Goal: Task Accomplishment & Management: Complete application form

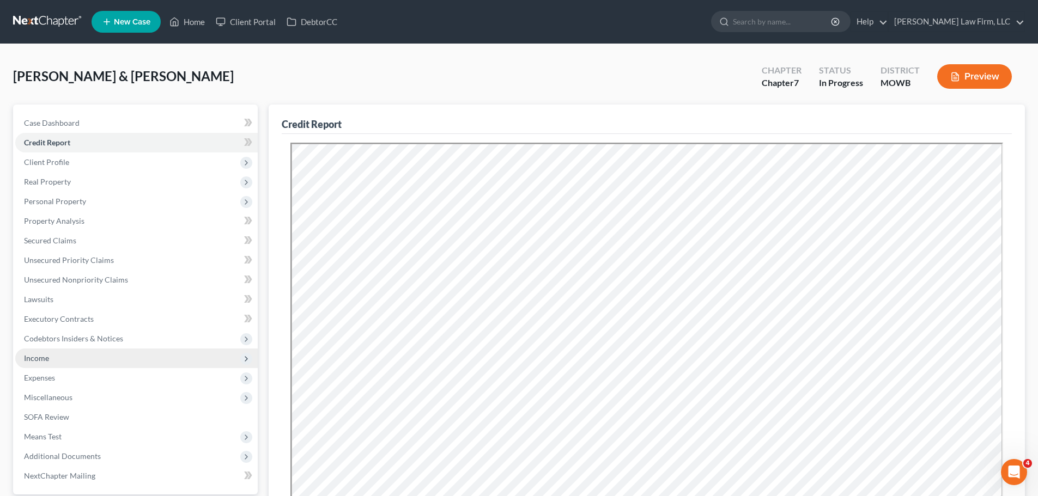
click at [65, 354] on span "Income" at bounding box center [136, 359] width 242 height 20
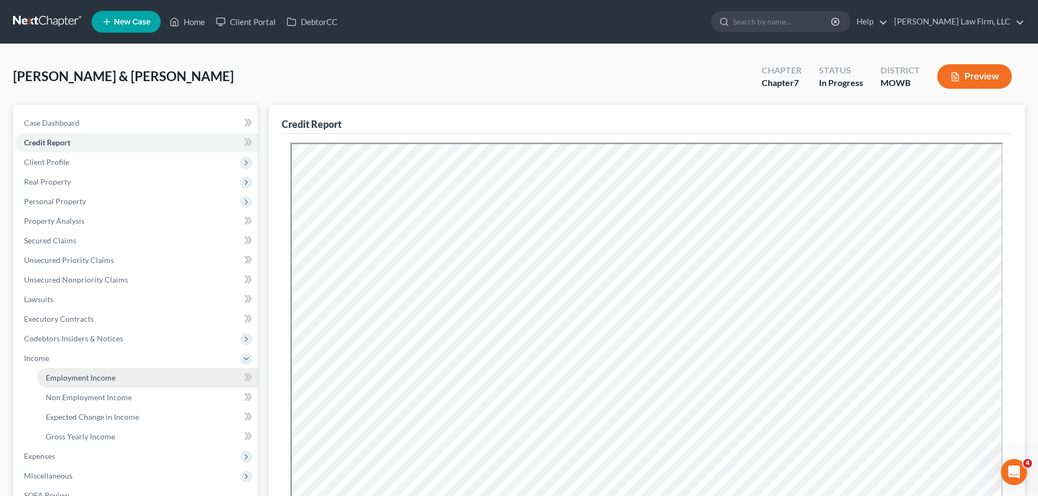
click at [84, 380] on span "Employment Income" at bounding box center [81, 377] width 70 height 9
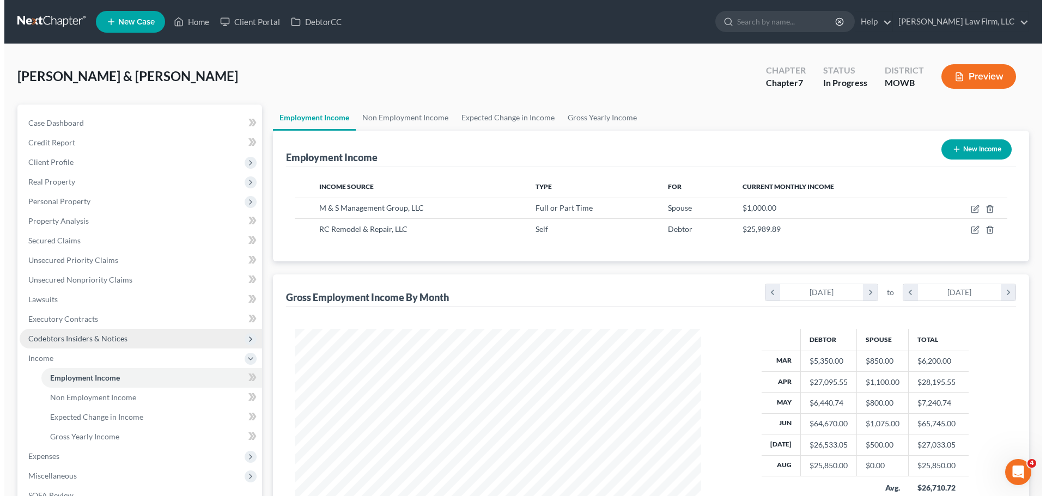
scroll to position [203, 428]
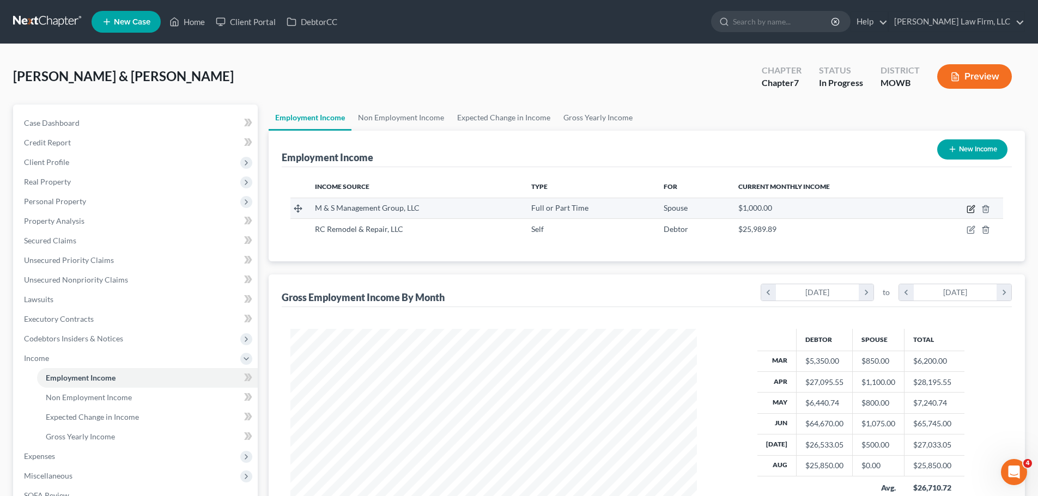
click at [968, 210] on icon "button" at bounding box center [970, 209] width 9 height 9
select select "0"
select select "26"
select select "1"
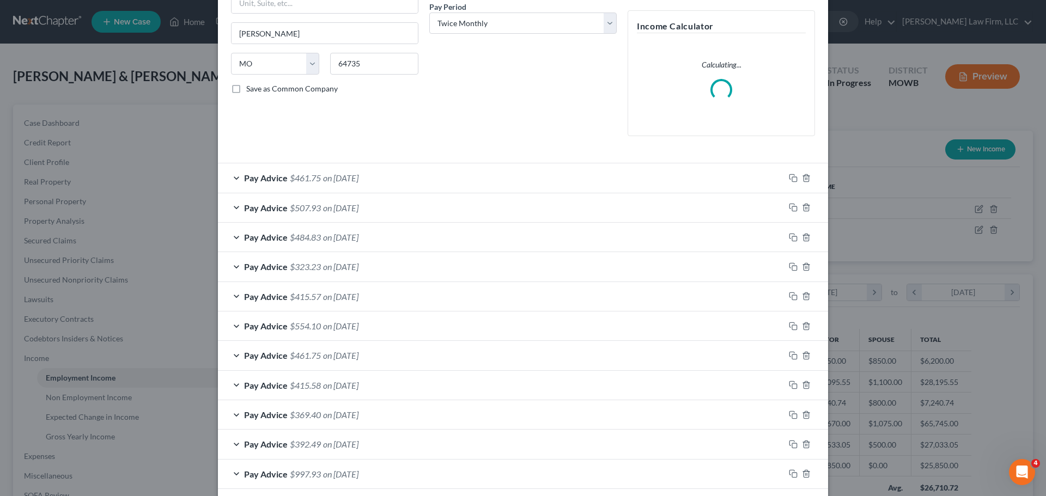
scroll to position [254, 0]
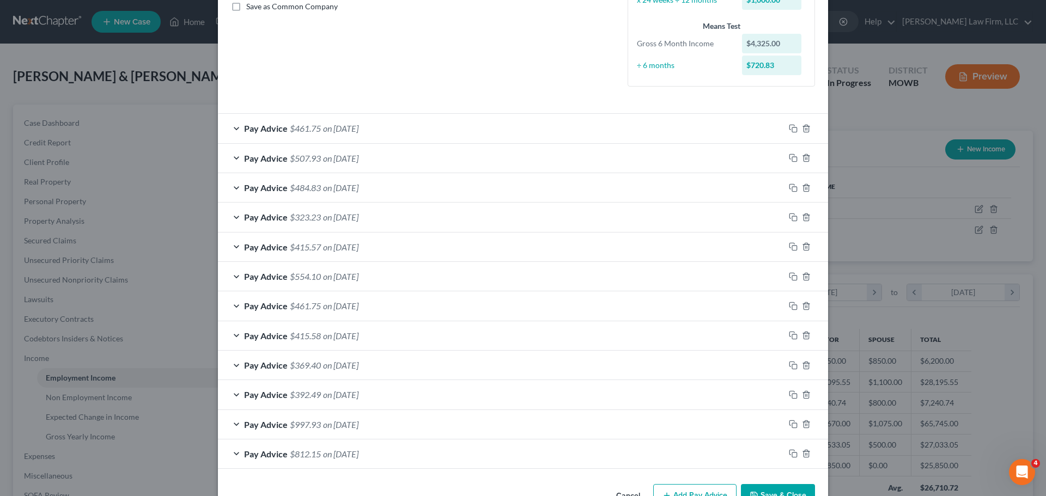
drag, startPoint x: 692, startPoint y: 464, endPoint x: 682, endPoint y: 403, distance: 61.8
click at [621, 469] on div "Pay Advice $812.15 on [DATE]" at bounding box center [523, 454] width 610 height 29
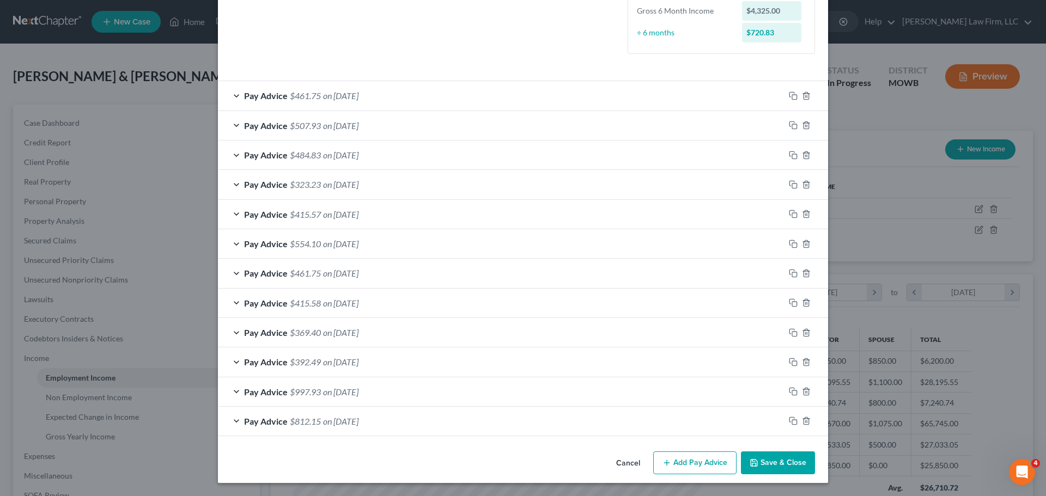
click at [699, 462] on button "Add Pay Advice" at bounding box center [694, 463] width 83 height 23
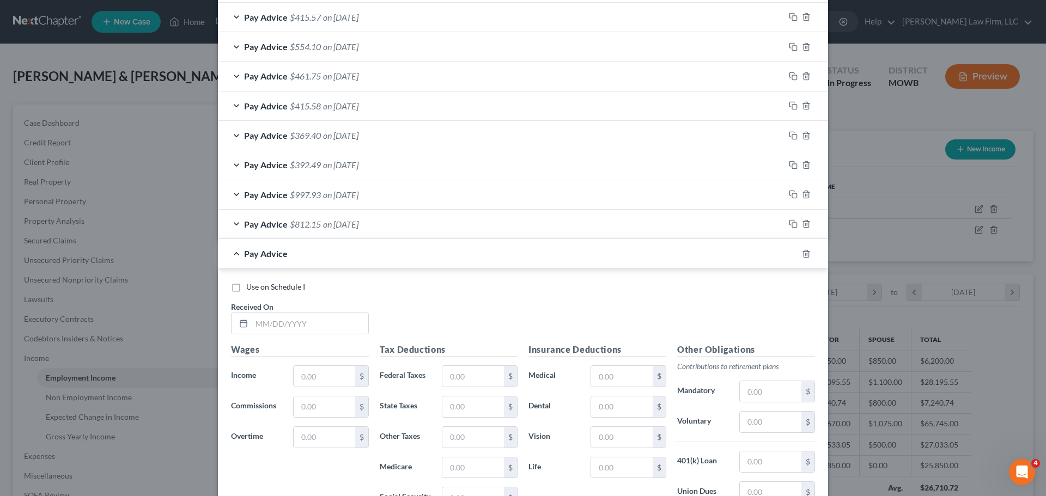
scroll to position [559, 0]
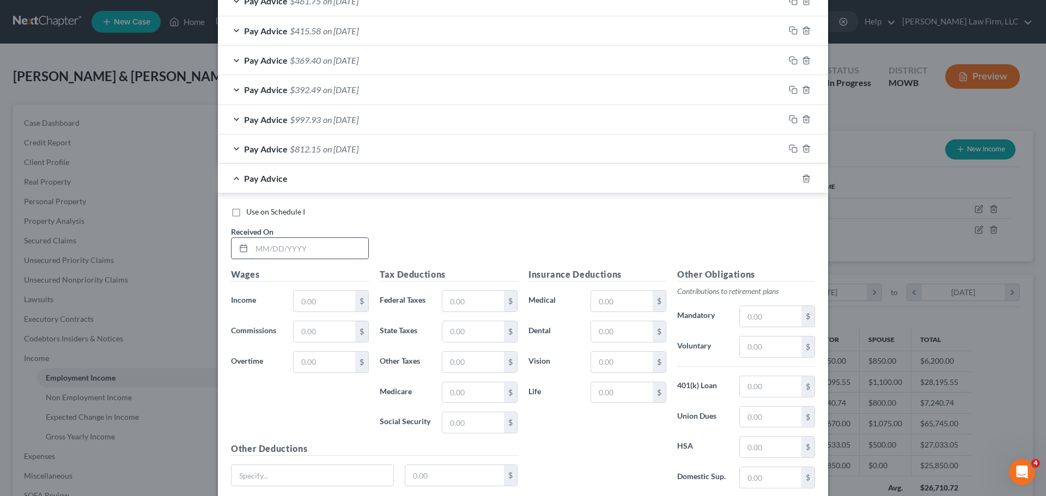
click at [282, 245] on input "text" at bounding box center [310, 248] width 117 height 21
type input "[DATE]"
click at [327, 303] on input "text" at bounding box center [325, 301] width 62 height 21
type input "425"
click at [474, 425] on input "text" at bounding box center [473, 422] width 62 height 21
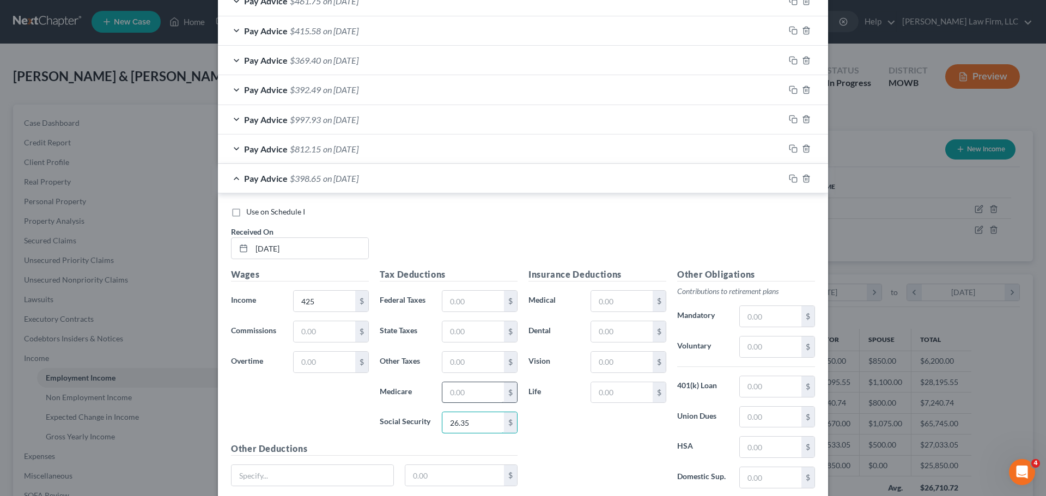
type input "26.35"
click at [478, 398] on input "text" at bounding box center [473, 392] width 62 height 21
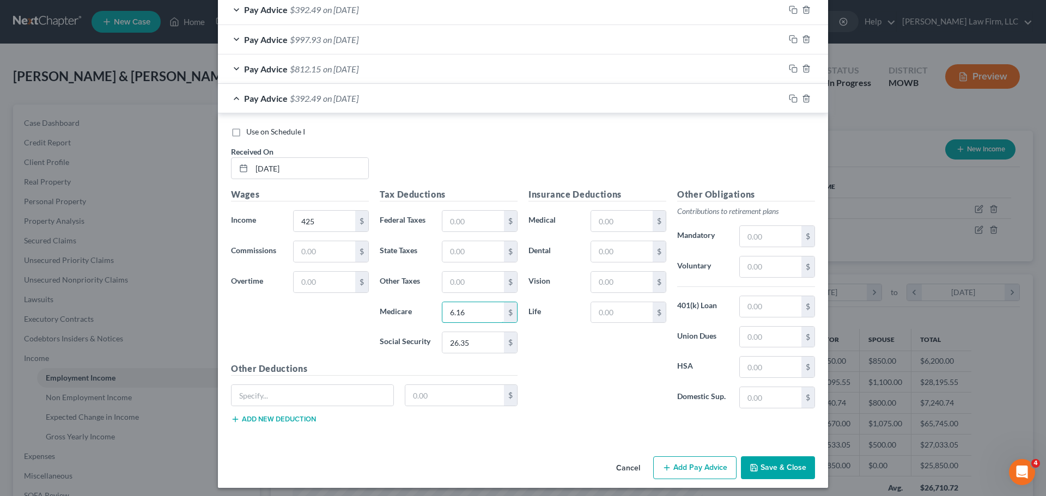
scroll to position [644, 0]
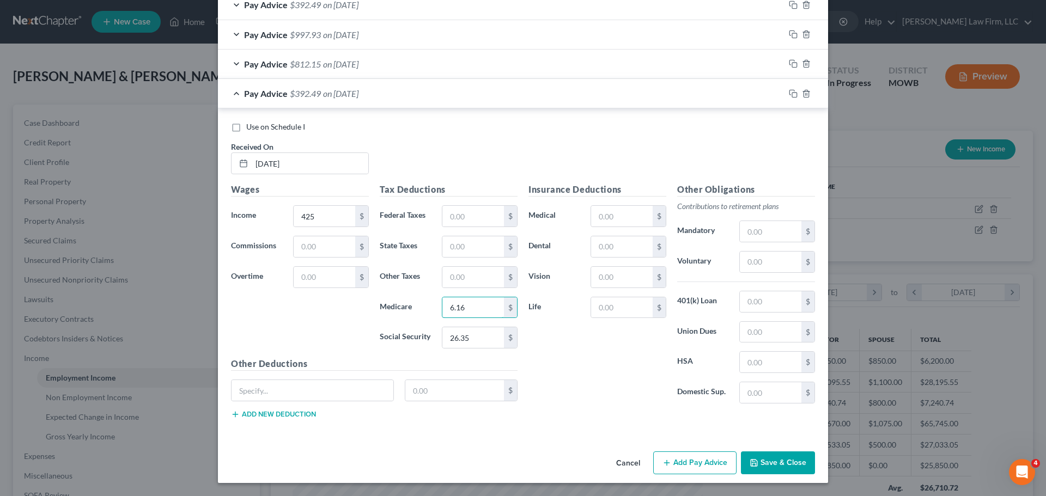
type input "6.16"
click at [703, 466] on button "Add Pay Advice" at bounding box center [694, 463] width 83 height 23
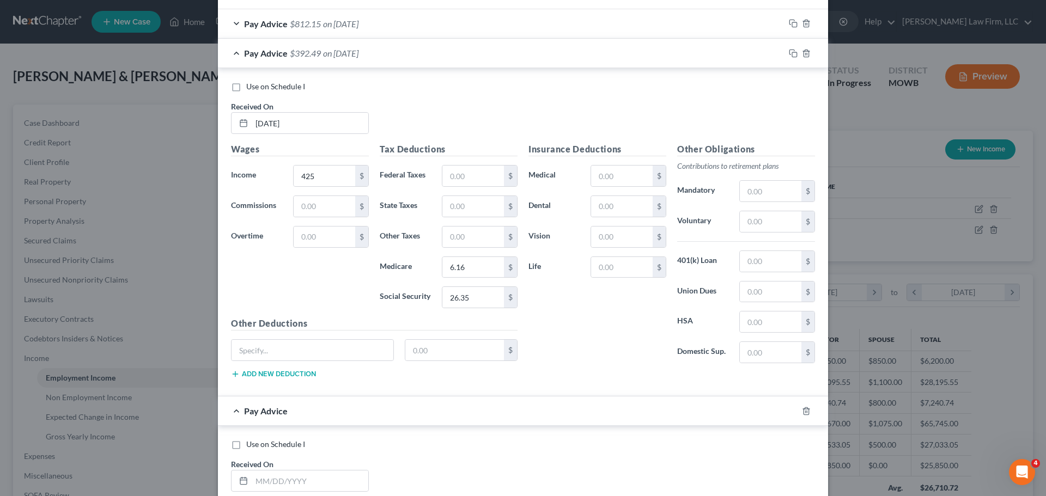
scroll to position [753, 0]
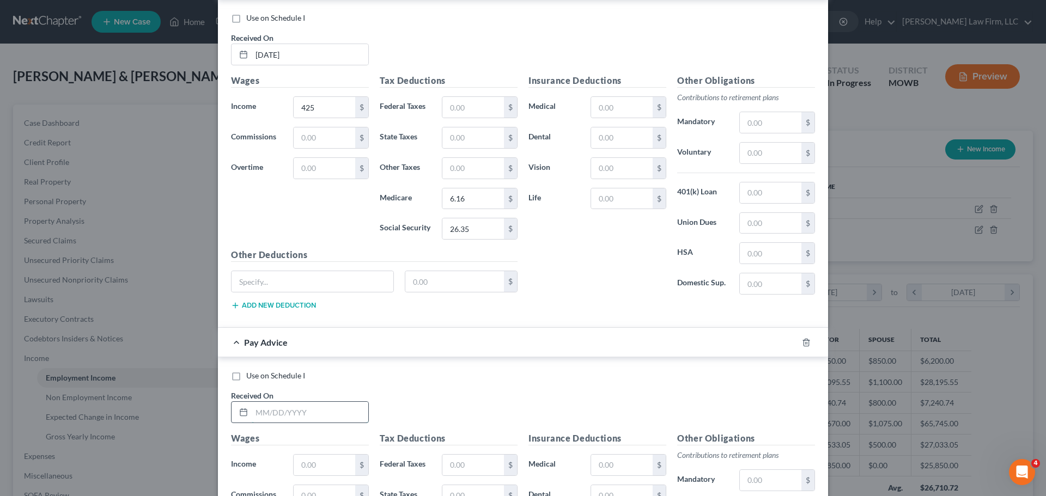
click at [310, 413] on input "text" at bounding box center [310, 412] width 117 height 21
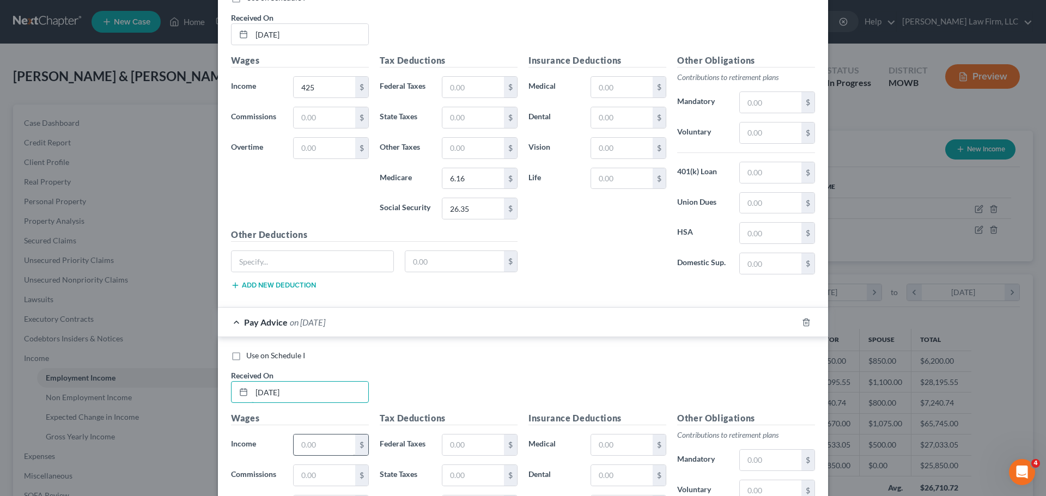
scroll to position [808, 0]
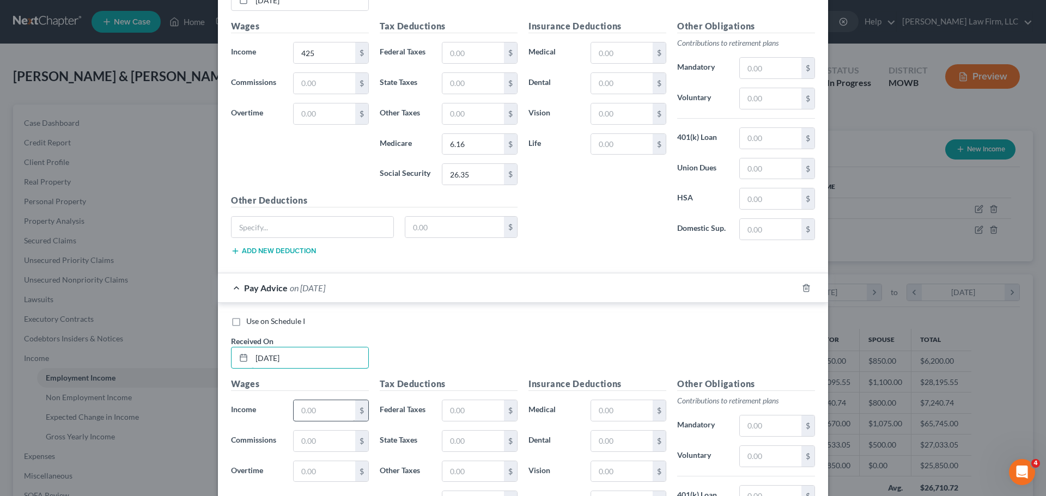
type input "[DATE]"
click at [321, 405] on input "text" at bounding box center [325, 410] width 62 height 21
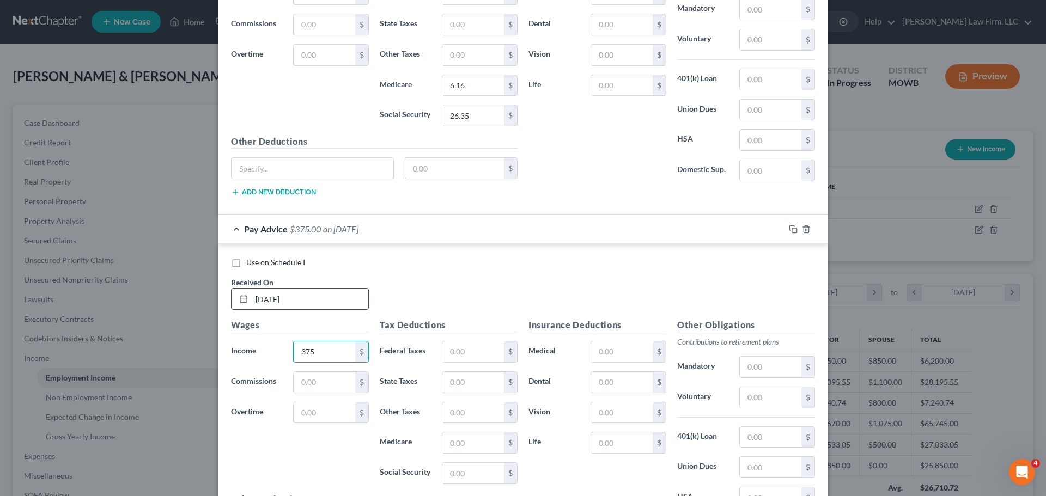
scroll to position [917, 0]
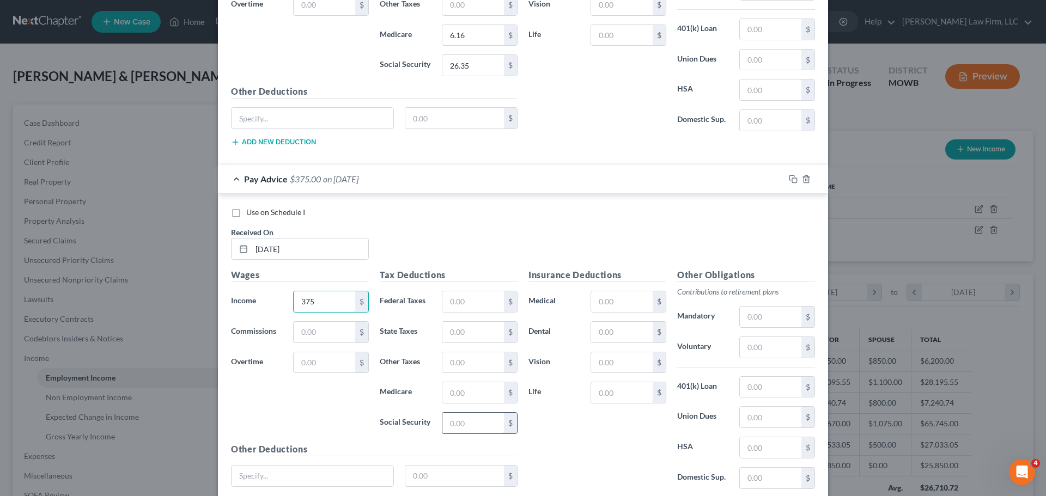
type input "375"
click at [474, 421] on input "text" at bounding box center [473, 423] width 62 height 21
type input "23.25"
click at [476, 394] on input "text" at bounding box center [473, 392] width 62 height 21
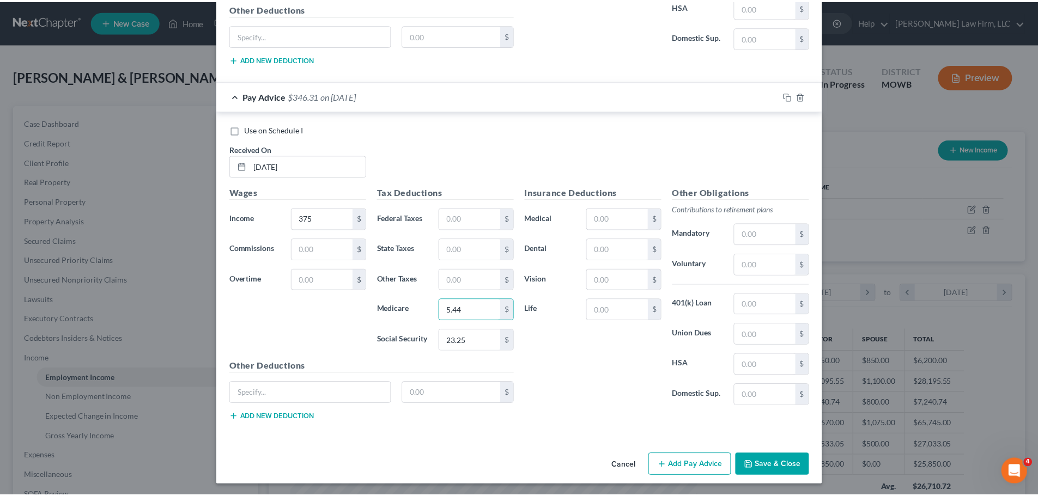
scroll to position [1002, 0]
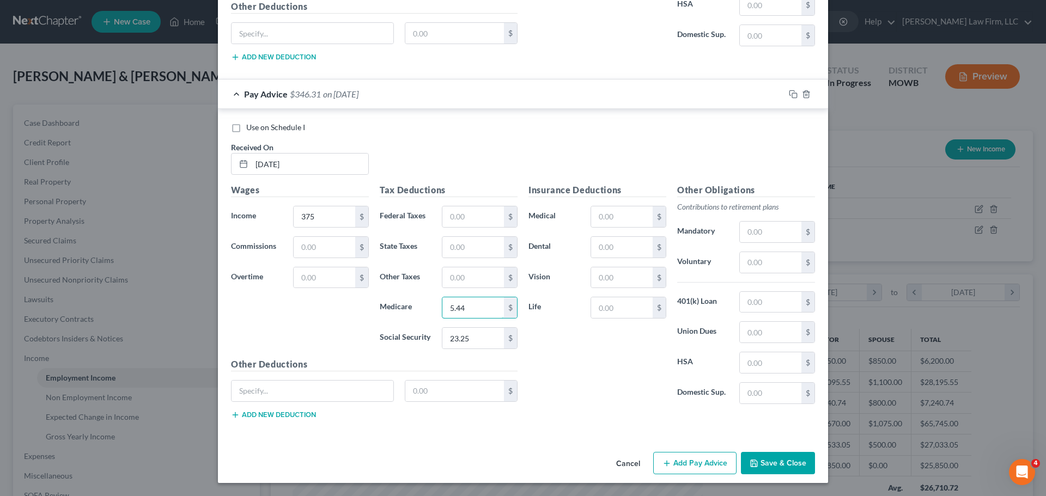
type input "5.44"
click at [775, 464] on button "Save & Close" at bounding box center [778, 463] width 74 height 23
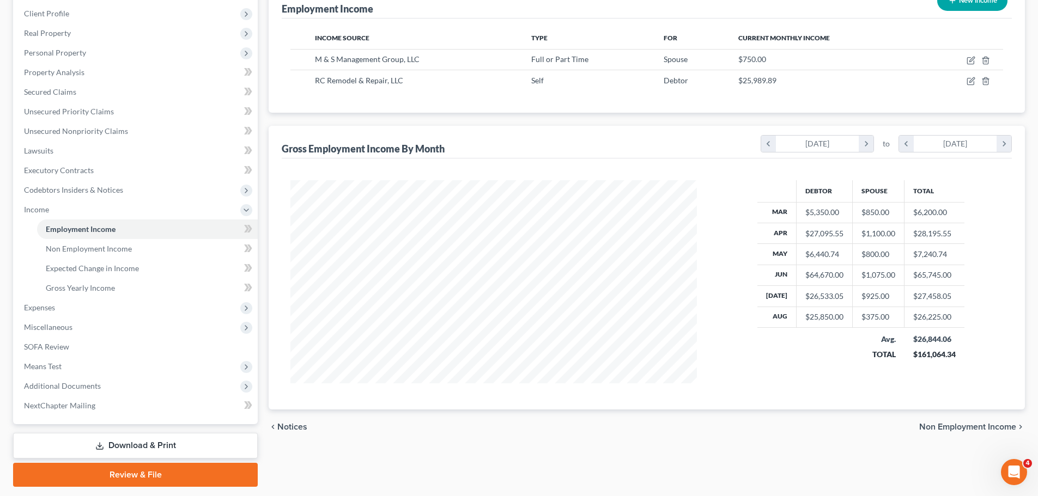
scroll to position [163, 0]
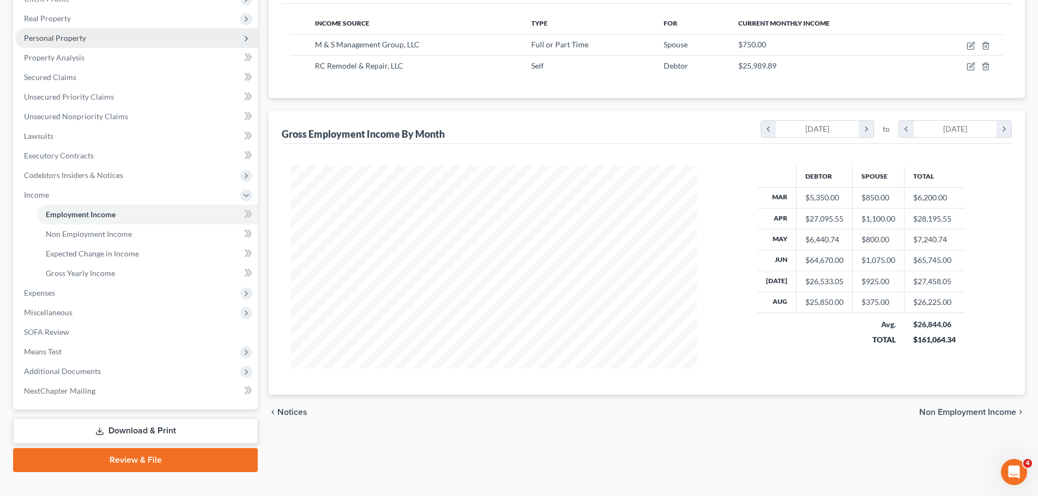
click at [102, 41] on span "Personal Property" at bounding box center [136, 38] width 242 height 20
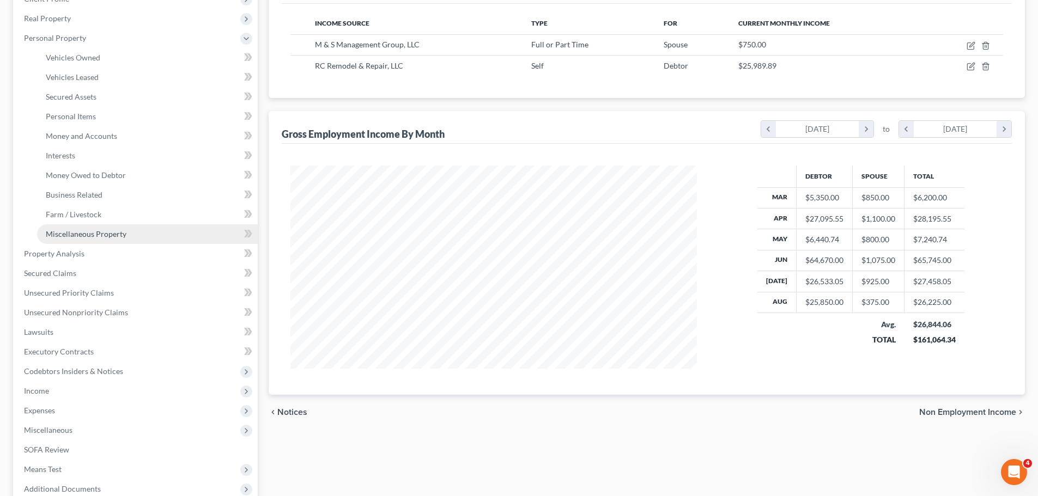
click at [124, 240] on link "Miscellaneous Property" at bounding box center [147, 234] width 221 height 20
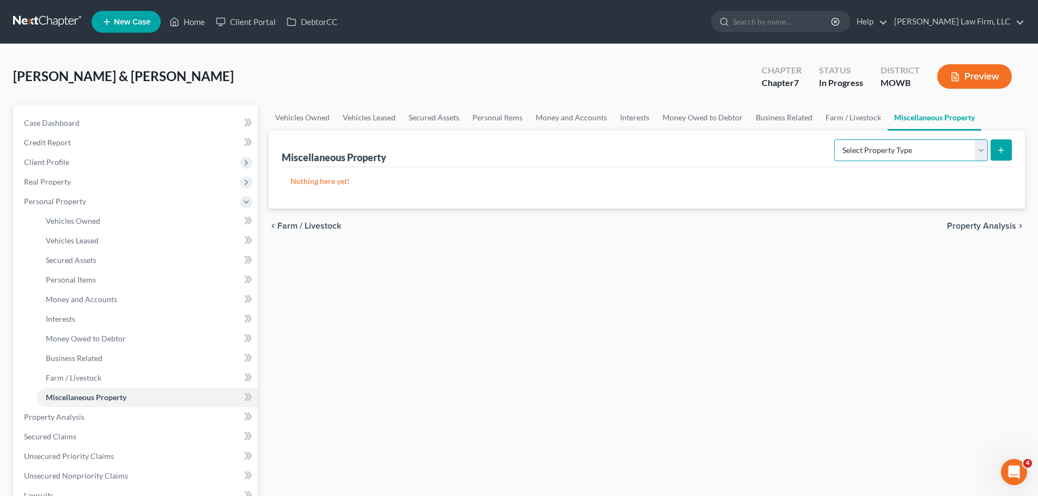
click at [929, 153] on select "Select Property Type Assigned for Creditor Benefit [DATE] Holding for Another N…" at bounding box center [911, 150] width 154 height 22
click at [502, 118] on link "Personal Items" at bounding box center [497, 118] width 63 height 26
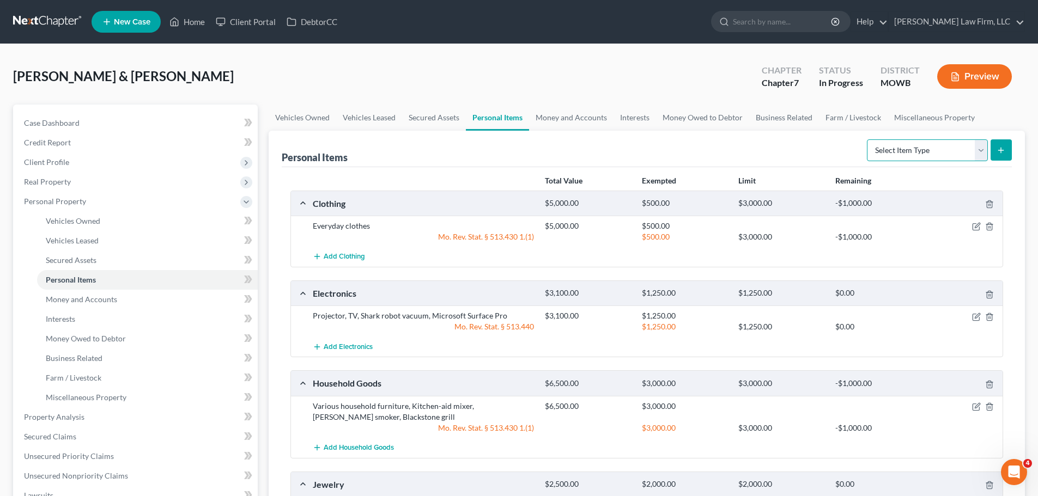
click at [965, 148] on select "Select Item Type Clothing Collectibles Of Value Electronics Firearms Household …" at bounding box center [927, 150] width 121 height 22
select select "pets"
click at [868, 139] on select "Select Item Type Clothing Collectibles Of Value Electronics Firearms Household …" at bounding box center [927, 150] width 121 height 22
click at [1006, 156] on button "submit" at bounding box center [1000, 149] width 21 height 21
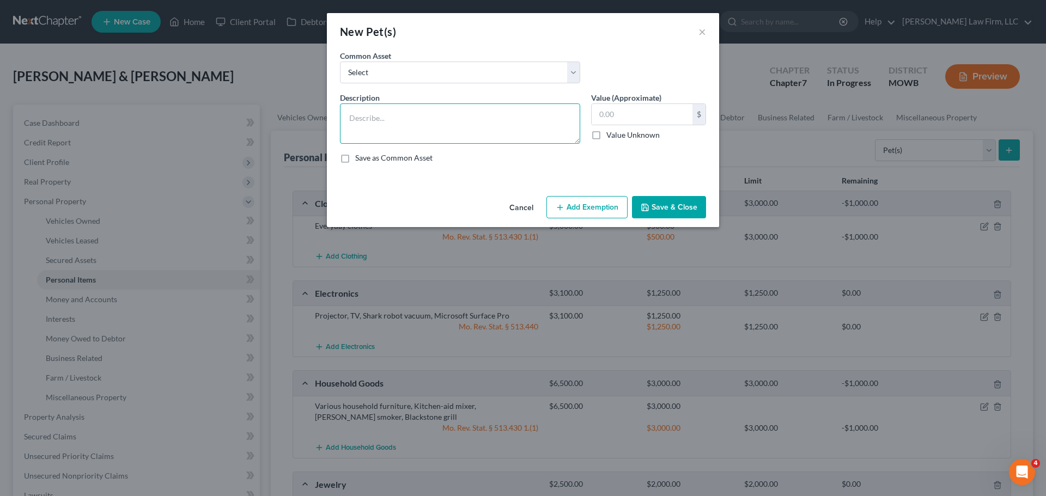
click at [470, 123] on textarea at bounding box center [460, 123] width 240 height 40
type textarea "Pet cat (no show value)"
click at [654, 203] on button "Save & Close" at bounding box center [669, 207] width 74 height 23
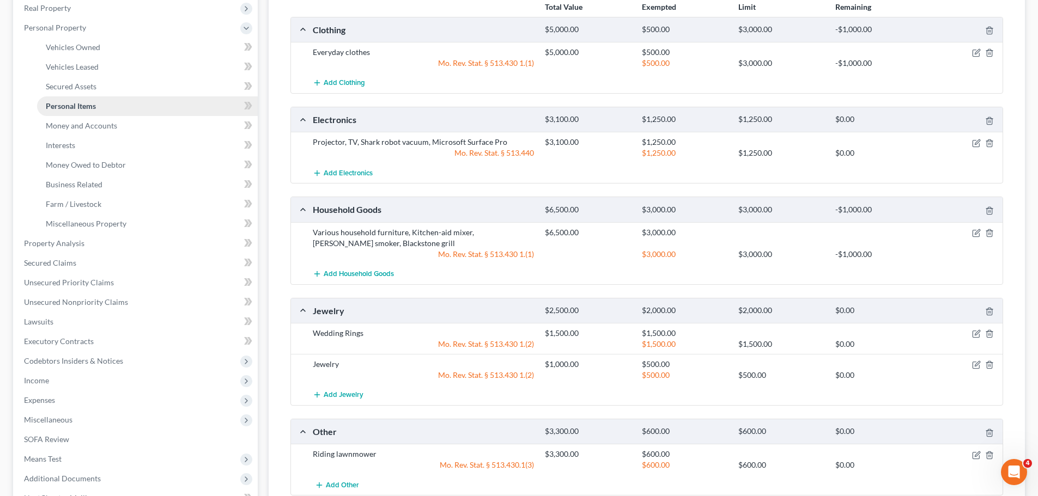
scroll to position [327, 0]
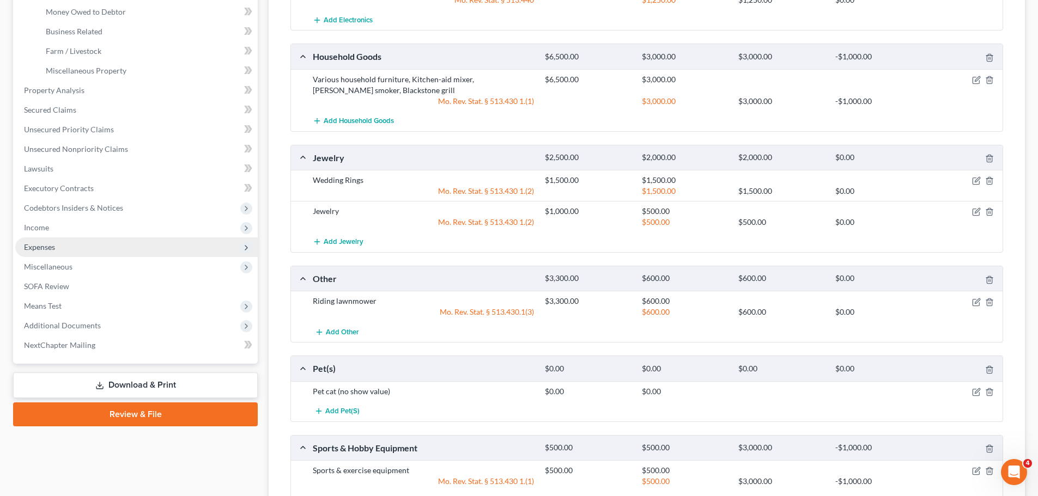
click at [74, 251] on span "Expenses" at bounding box center [136, 247] width 242 height 20
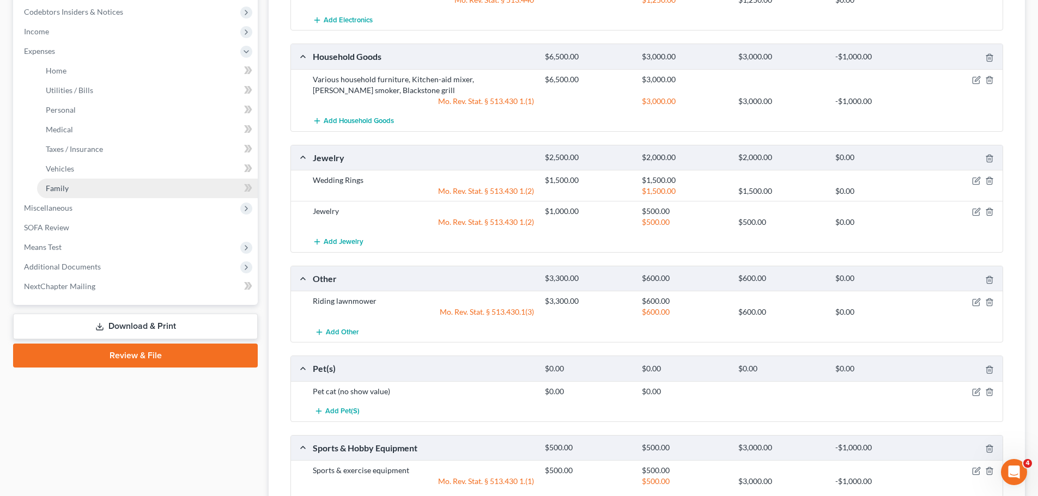
click at [77, 186] on link "Family" at bounding box center [147, 189] width 221 height 20
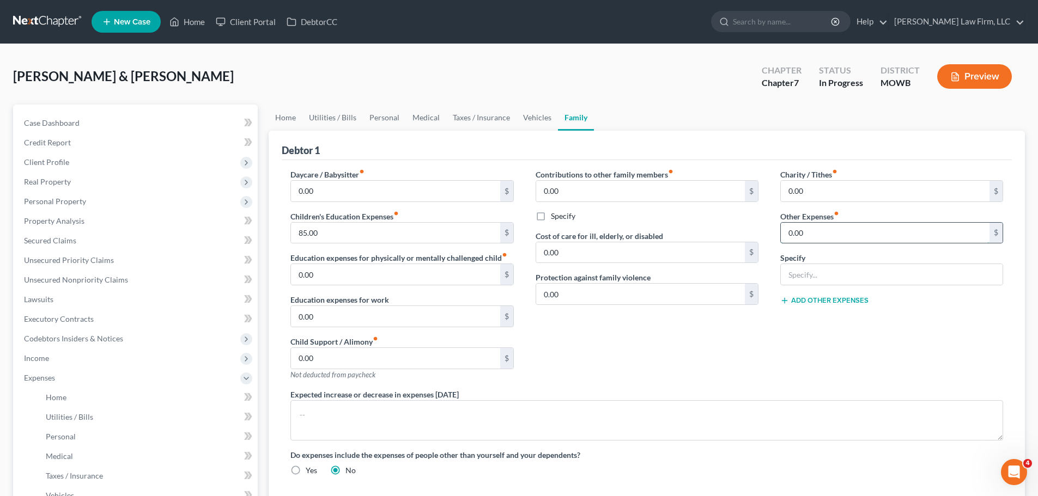
click at [845, 241] on input "0.00" at bounding box center [885, 233] width 209 height 21
type input "100"
click at [801, 271] on input "text" at bounding box center [892, 274] width 222 height 21
type input "Pet expenses"
click at [520, 114] on link "Vehicles" at bounding box center [536, 118] width 41 height 26
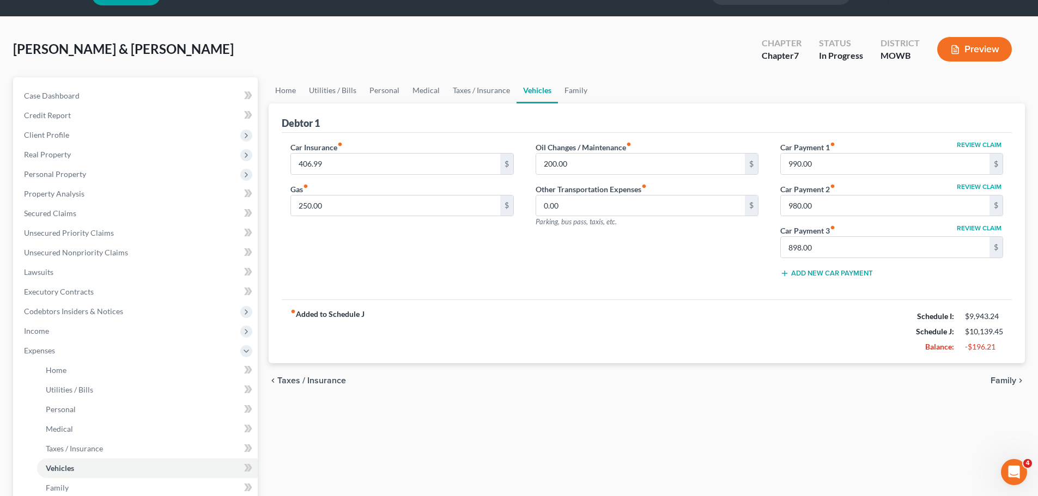
scroll to position [22, 0]
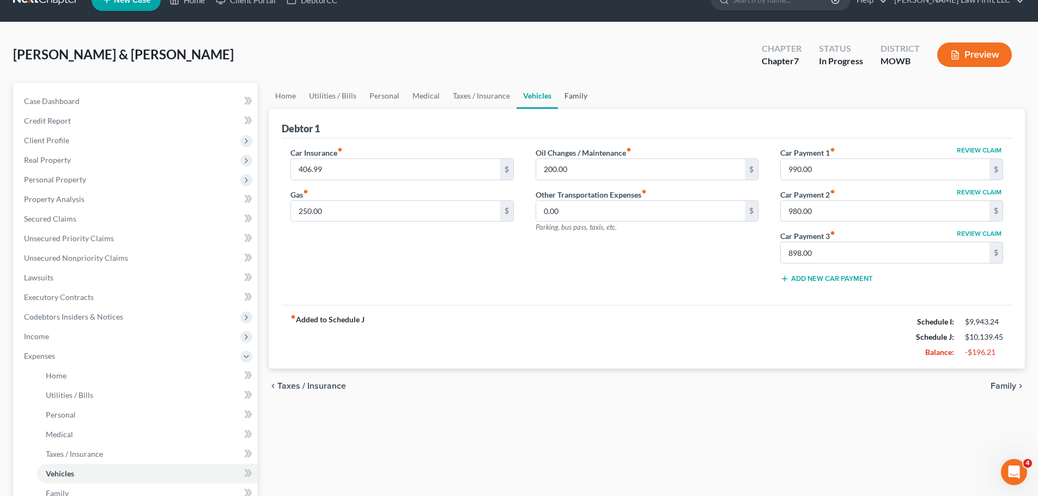
click at [571, 96] on link "Family" at bounding box center [576, 96] width 36 height 26
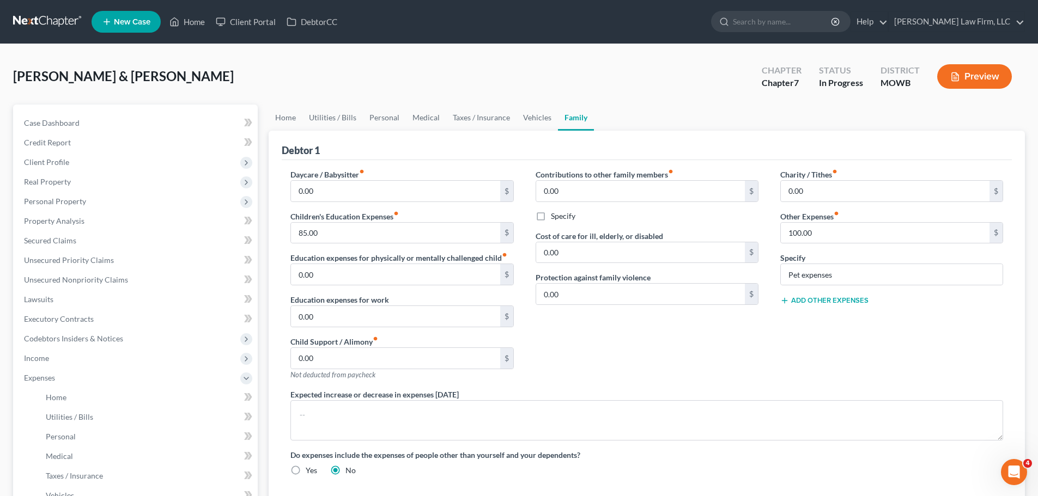
click at [831, 300] on button "Add Other Expenses" at bounding box center [824, 300] width 88 height 9
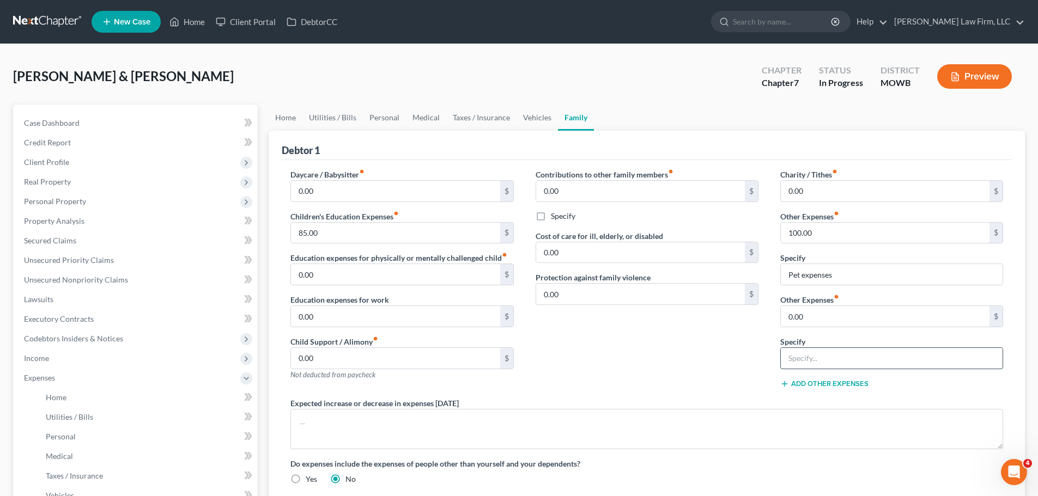
click at [822, 362] on input "text" at bounding box center [892, 358] width 222 height 21
type input "Daughters' sports fees"
click at [856, 324] on input "0.00" at bounding box center [885, 316] width 209 height 21
type input "125"
click at [532, 118] on link "Vehicles" at bounding box center [536, 118] width 41 height 26
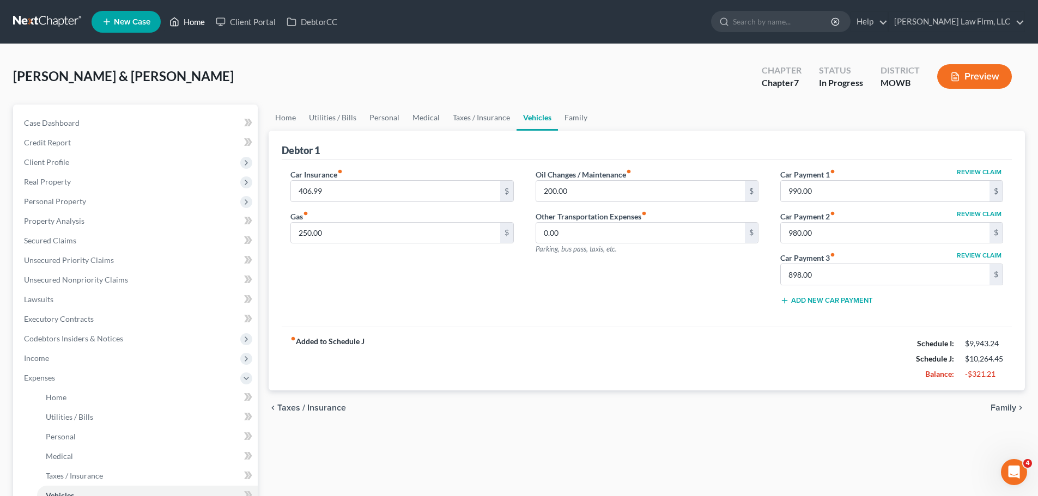
click at [177, 22] on icon at bounding box center [174, 21] width 10 height 13
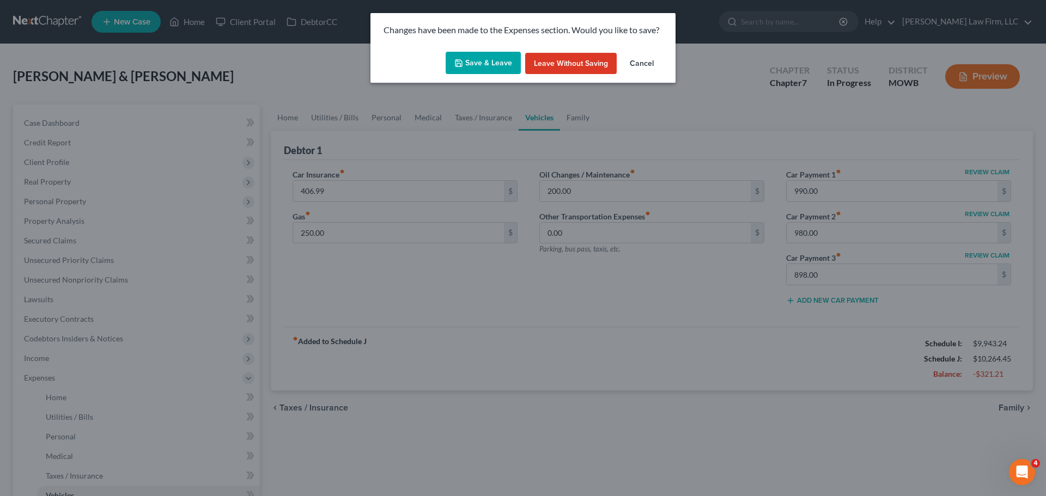
click at [508, 56] on button "Save & Leave" at bounding box center [483, 63] width 75 height 23
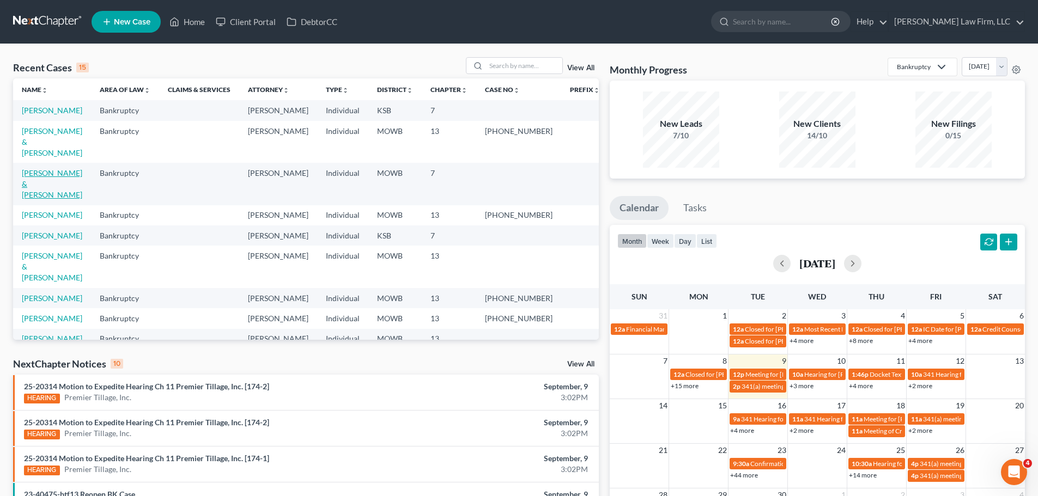
click at [75, 168] on link "[PERSON_NAME] & [PERSON_NAME]" at bounding box center [52, 183] width 60 height 31
select select "0"
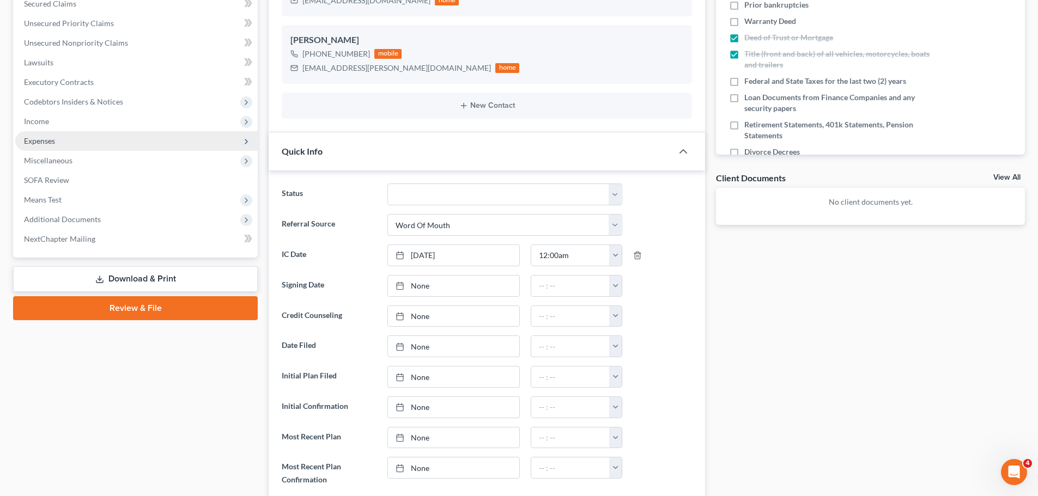
scroll to position [218, 0]
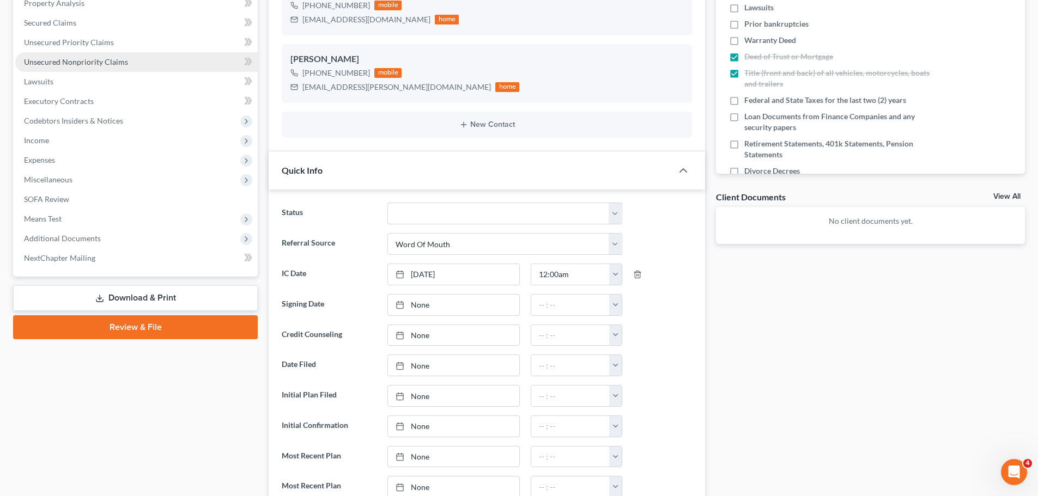
click at [103, 68] on link "Unsecured Nonpriority Claims" at bounding box center [136, 62] width 242 height 20
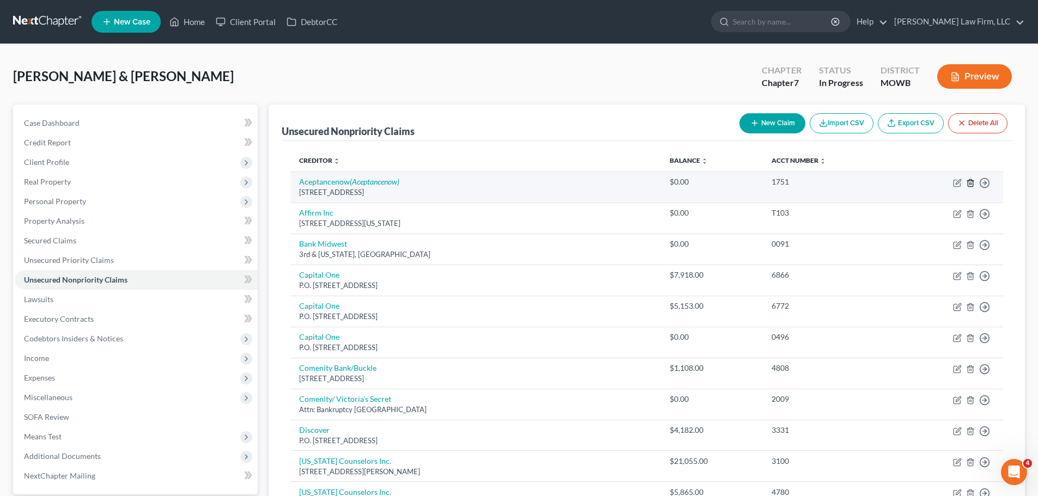
click at [974, 183] on icon "button" at bounding box center [970, 183] width 9 height 9
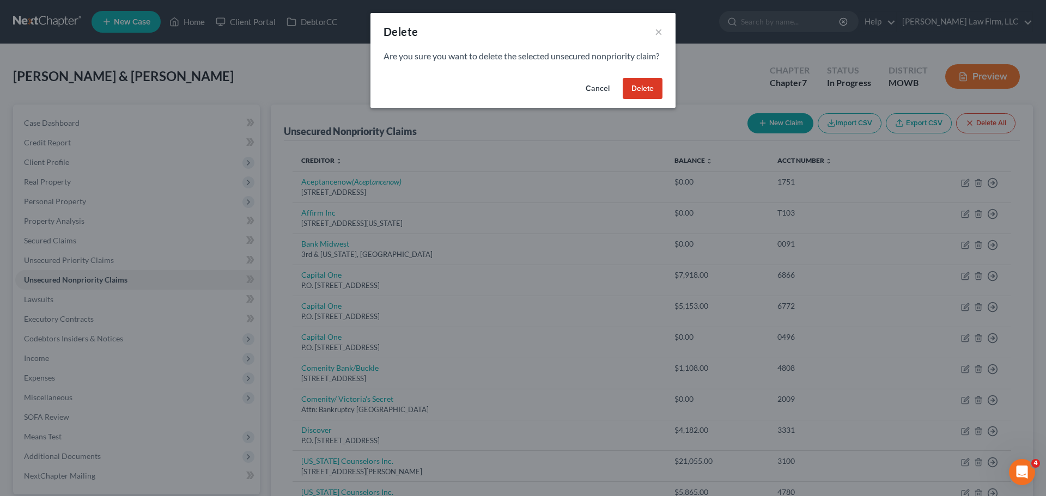
click at [651, 100] on button "Delete" at bounding box center [643, 89] width 40 height 22
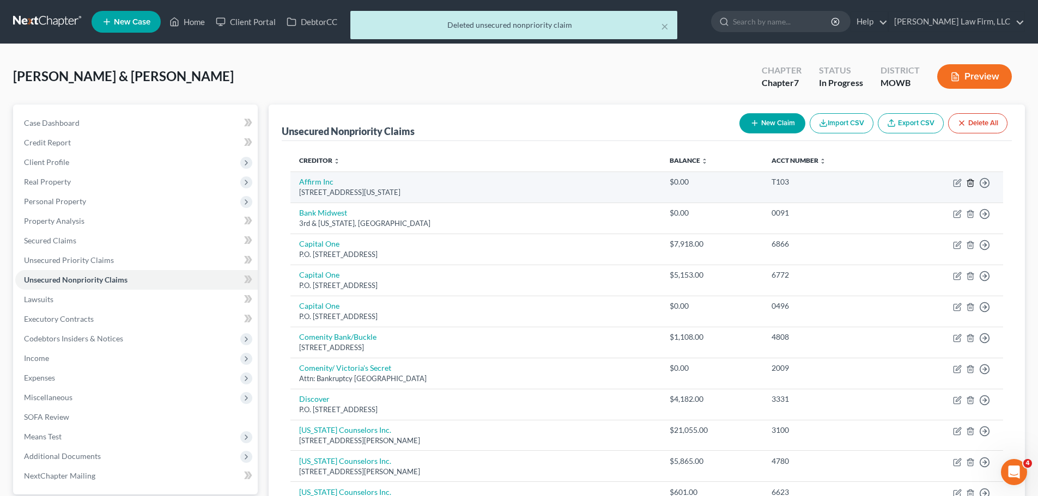
click at [971, 183] on line "button" at bounding box center [971, 183] width 0 height 2
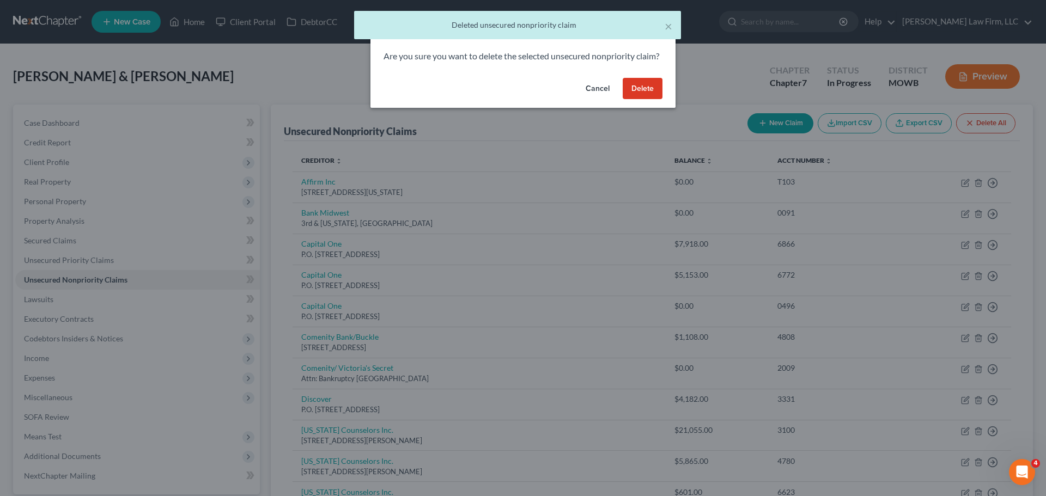
click at [655, 100] on button "Delete" at bounding box center [643, 89] width 40 height 22
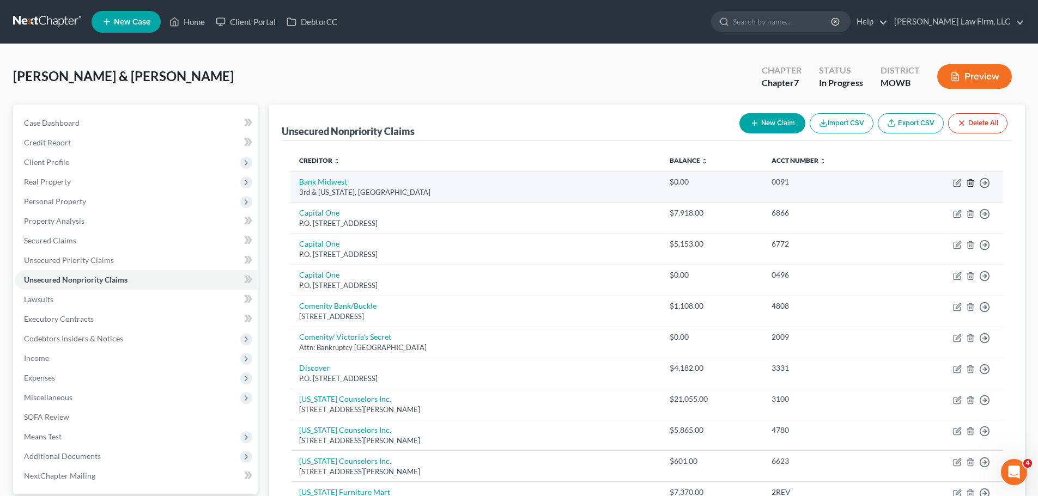
click at [970, 184] on line "button" at bounding box center [970, 183] width 0 height 2
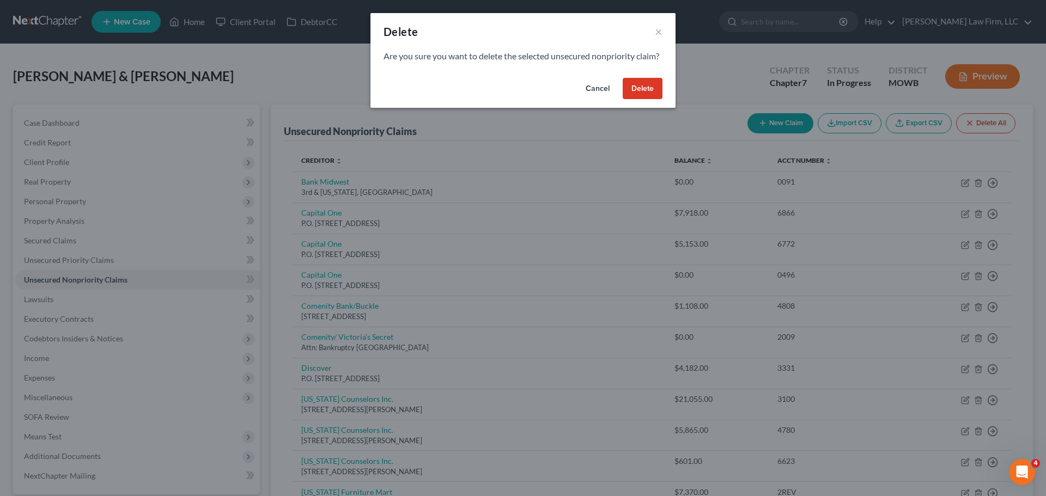
click at [653, 100] on button "Delete" at bounding box center [643, 89] width 40 height 22
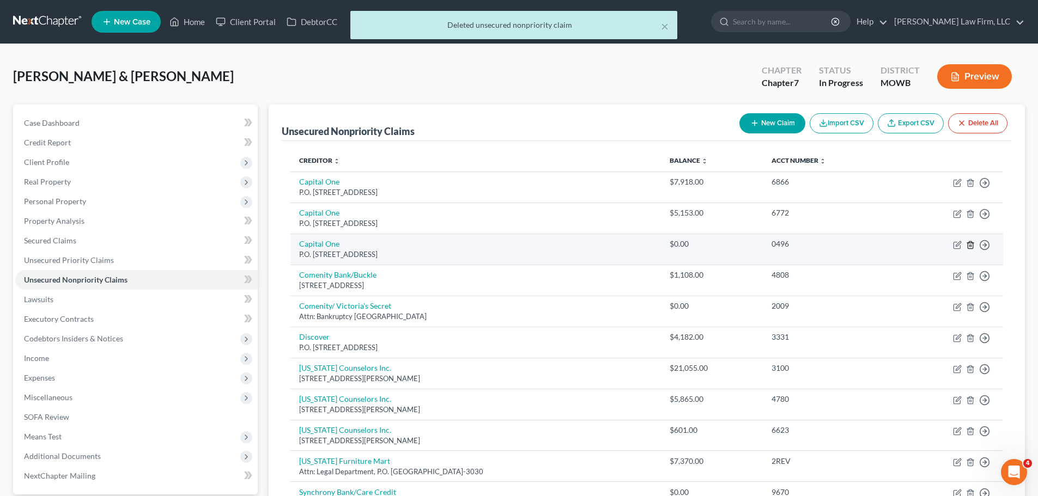
click at [972, 245] on icon "button" at bounding box center [969, 244] width 5 height 7
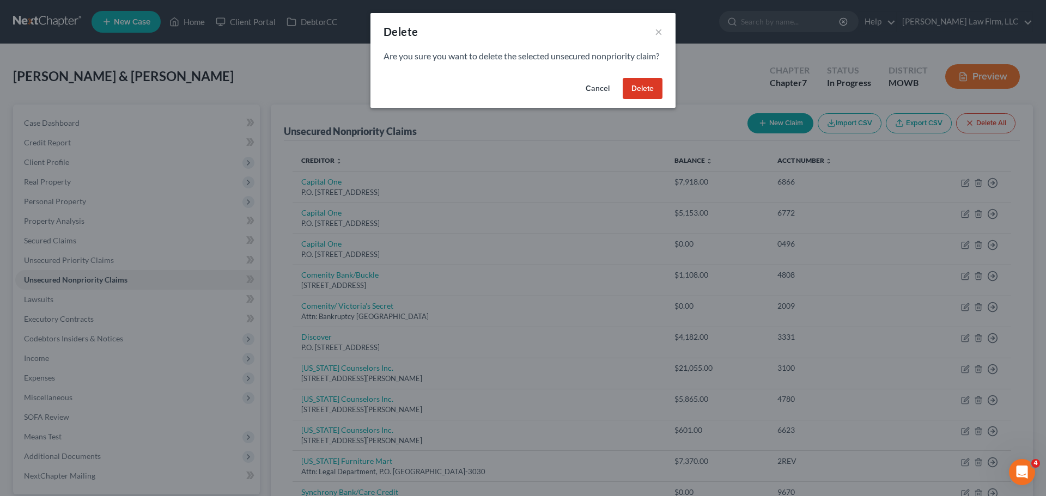
click at [637, 100] on button "Delete" at bounding box center [643, 89] width 40 height 22
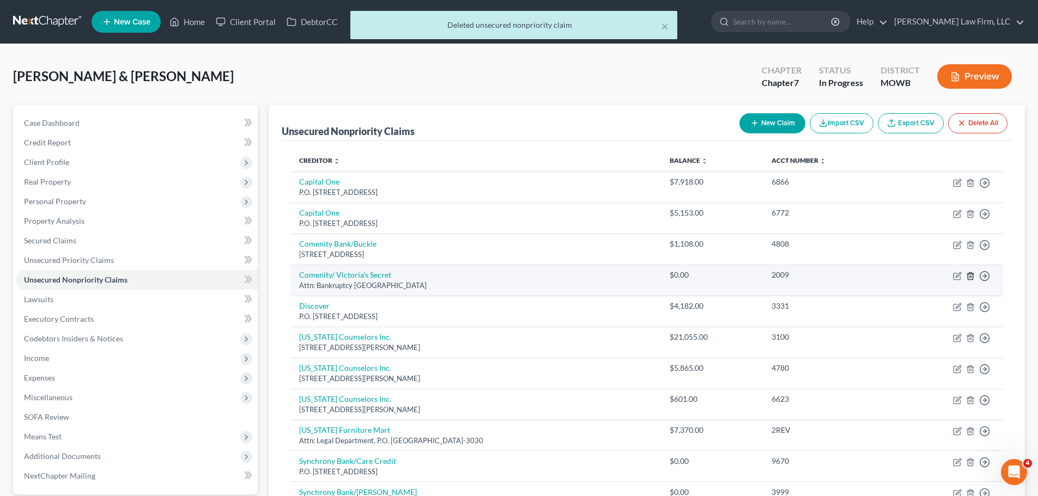
click at [970, 275] on icon "button" at bounding box center [970, 276] width 9 height 9
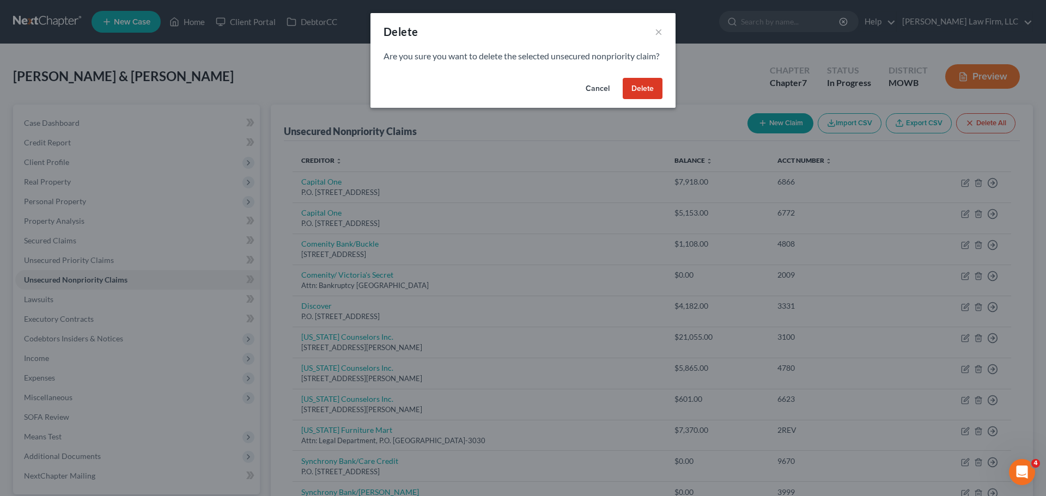
click at [636, 100] on button "Delete" at bounding box center [643, 89] width 40 height 22
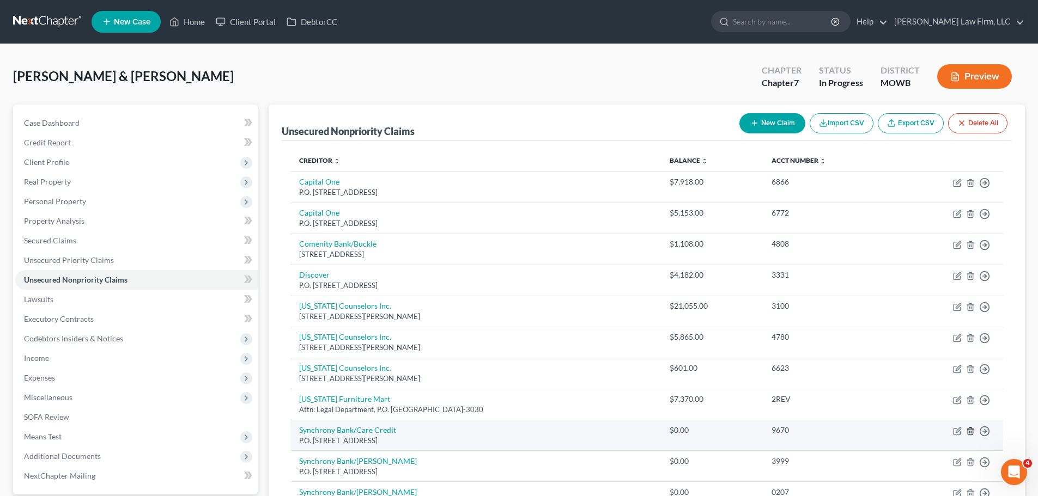
click at [970, 432] on line "button" at bounding box center [970, 432] width 0 height 2
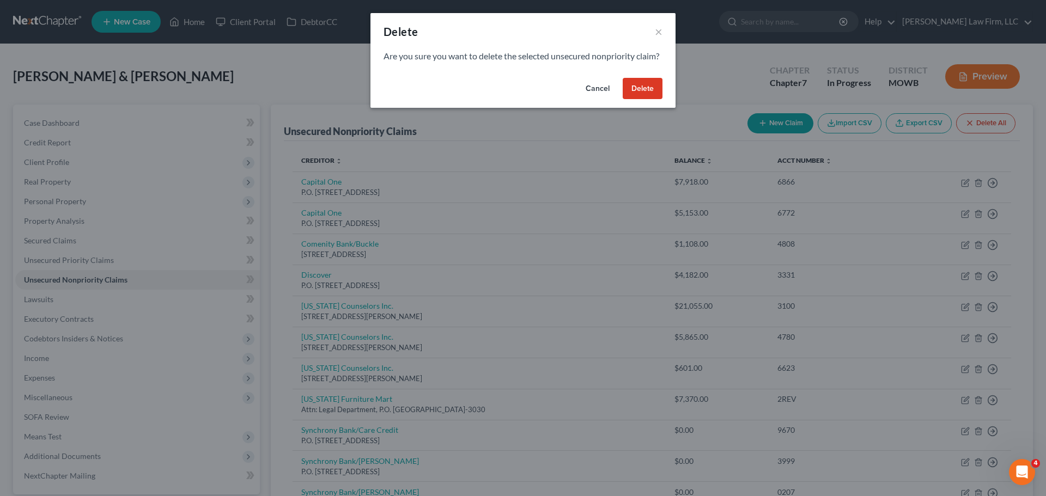
drag, startPoint x: 638, startPoint y: 80, endPoint x: 638, endPoint y: 94, distance: 13.6
click at [638, 90] on div "Delete × Are you sure you want to delete the selected unsecured nonpriority cla…" at bounding box center [522, 60] width 305 height 95
click at [638, 96] on button "Delete" at bounding box center [643, 89] width 40 height 22
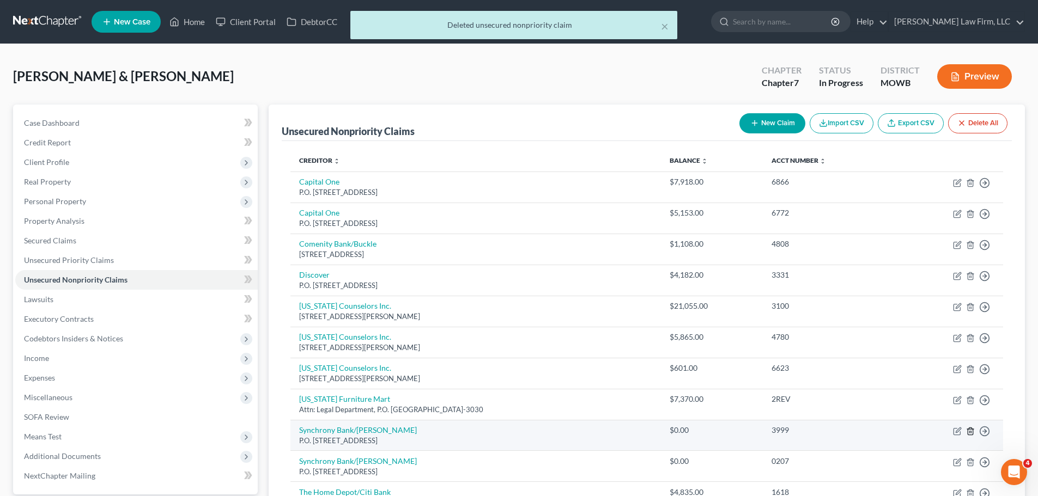
click at [970, 429] on icon "button" at bounding box center [970, 431] width 9 height 9
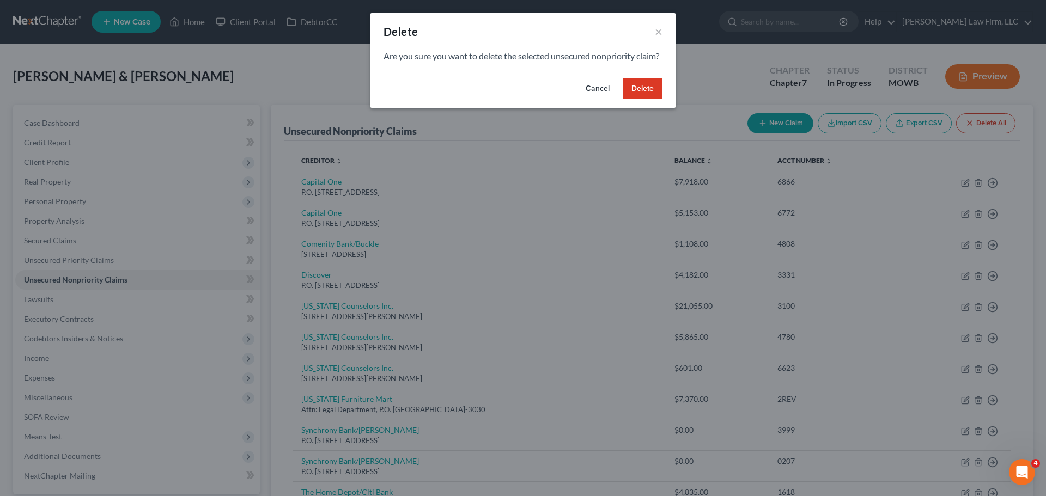
click at [650, 97] on button "Delete" at bounding box center [643, 89] width 40 height 22
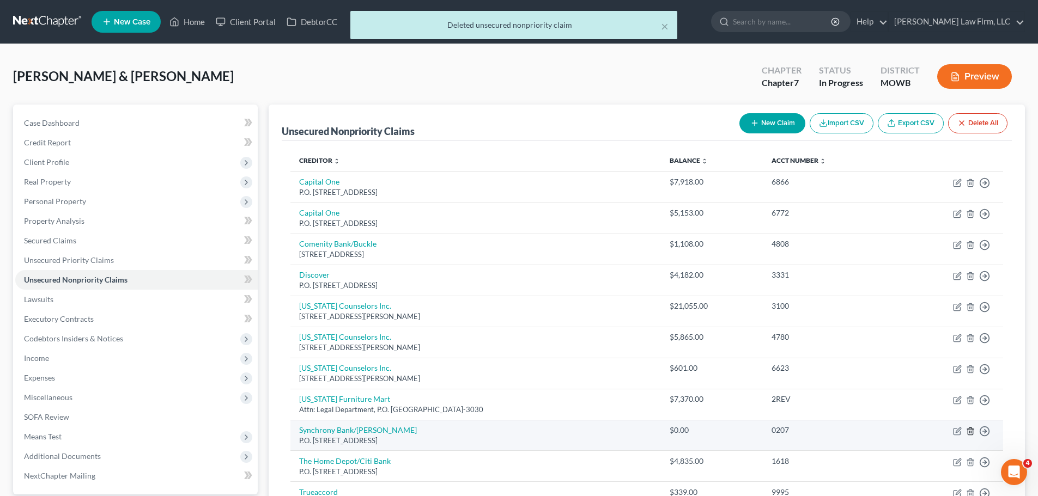
click at [971, 433] on line "button" at bounding box center [971, 432] width 0 height 2
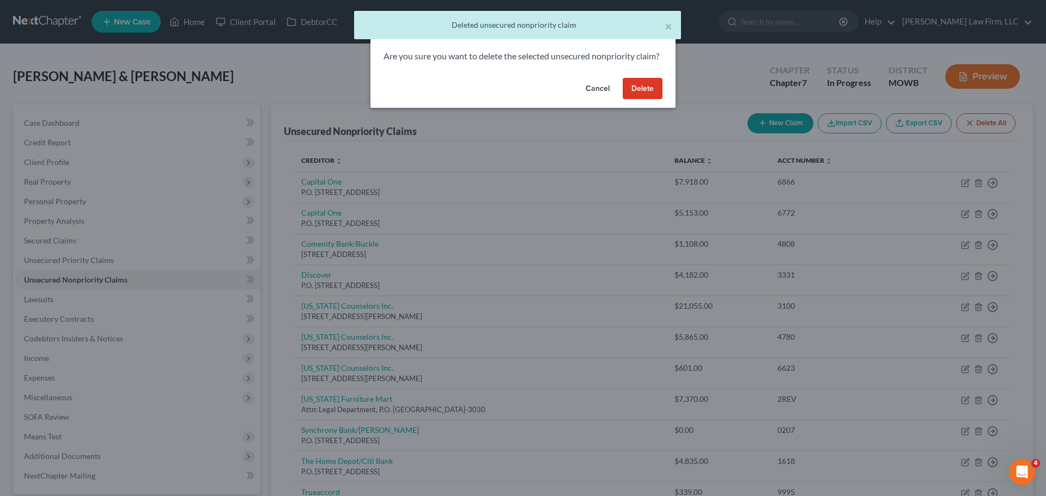
click at [648, 98] on button "Delete" at bounding box center [643, 89] width 40 height 22
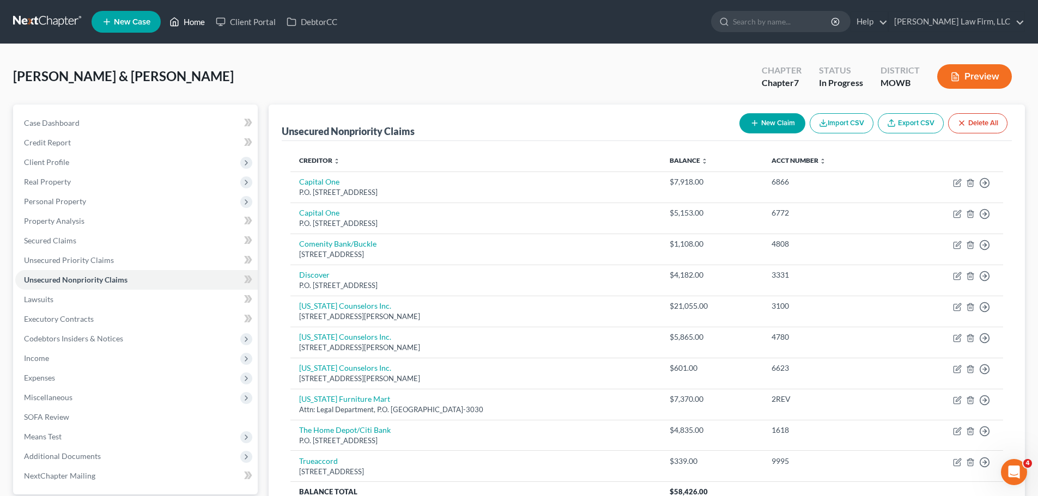
click at [195, 31] on link "Home" at bounding box center [187, 22] width 46 height 20
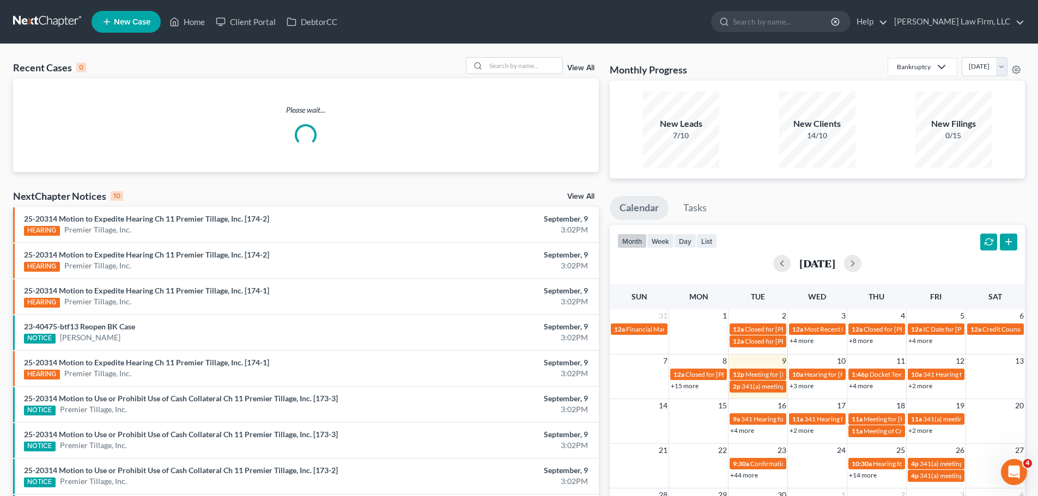
click at [530, 75] on div "Recent Cases 0 View All" at bounding box center [306, 67] width 586 height 21
click at [531, 69] on input "search" at bounding box center [524, 66] width 76 height 16
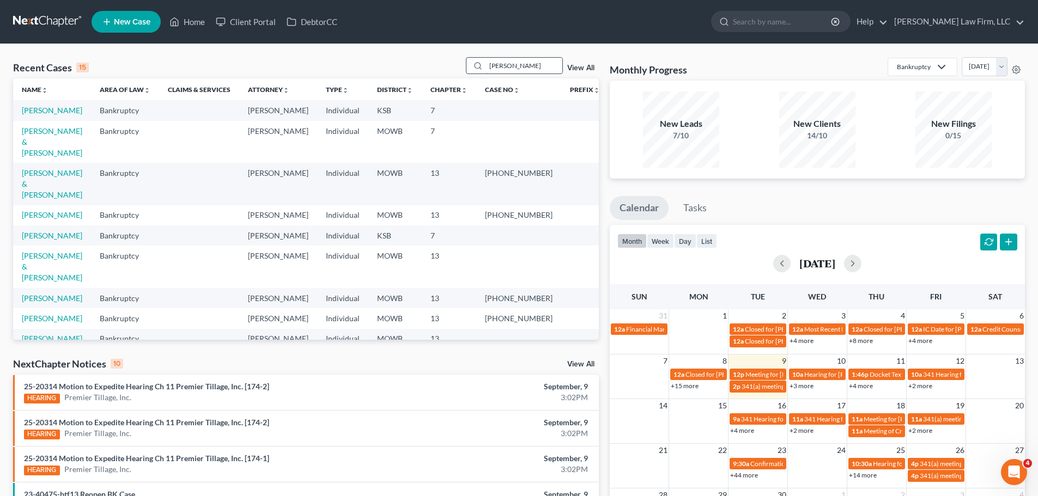
type input "[PERSON_NAME]"
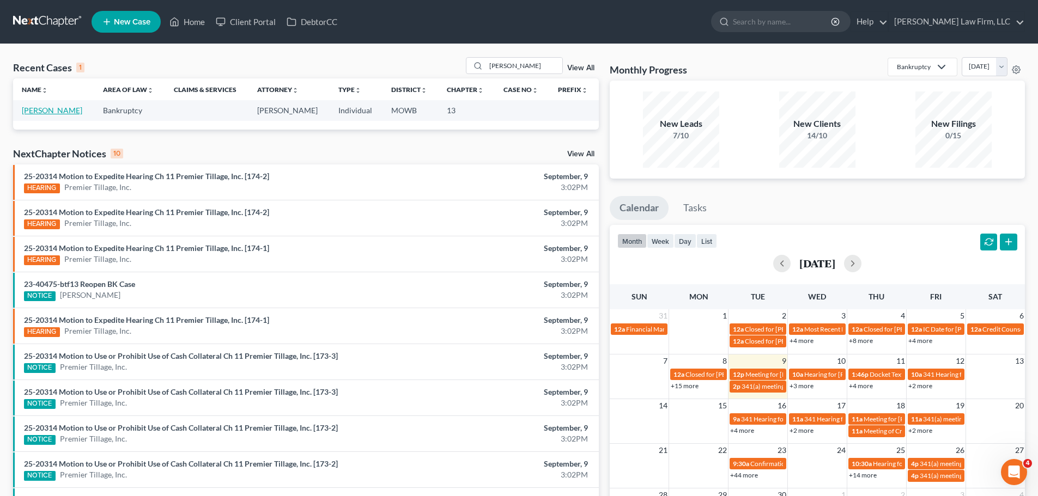
click at [57, 112] on link "[PERSON_NAME]" at bounding box center [52, 110] width 60 height 9
select select "4"
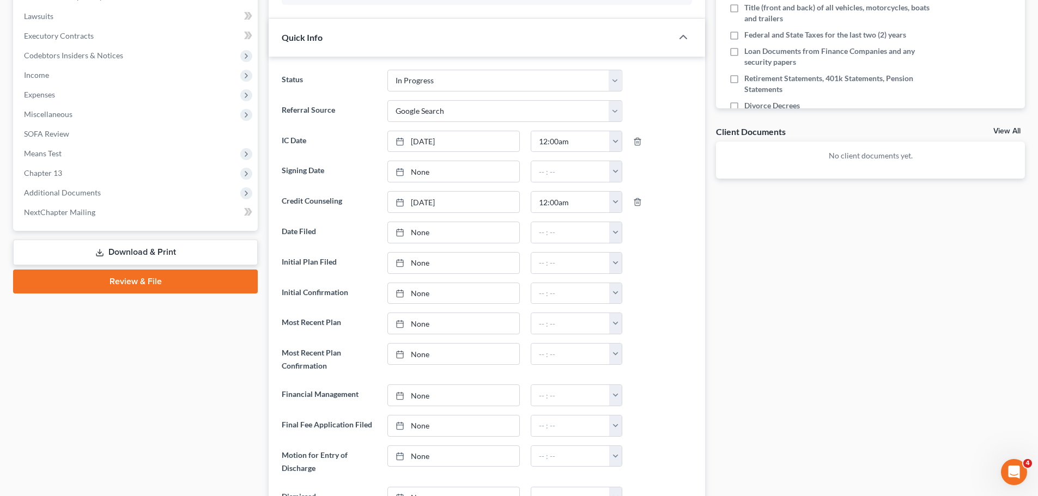
scroll to position [381, 0]
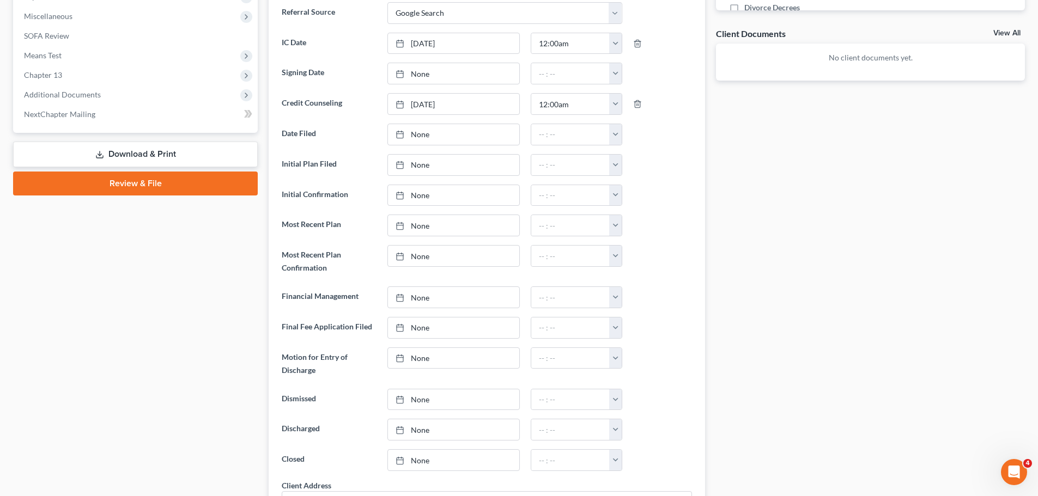
click at [127, 149] on link "Download & Print" at bounding box center [135, 155] width 245 height 26
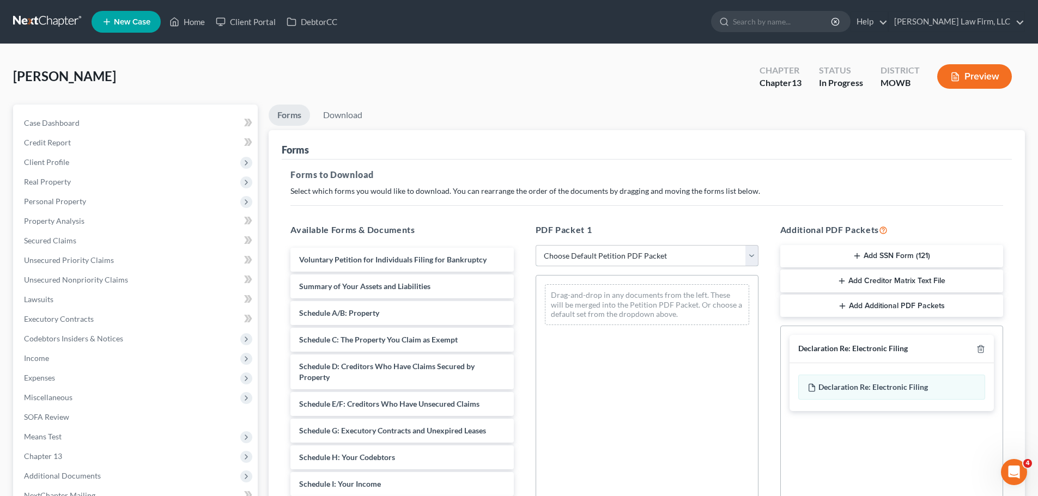
click at [691, 252] on select "Choose Default Petition PDF Packet Complete Bankruptcy Petition (all forms and …" at bounding box center [646, 256] width 223 height 22
select select "0"
click at [539, 245] on select "Choose Default Petition PDF Packet Complete Bankruptcy Petition (all forms and …" at bounding box center [646, 256] width 223 height 22
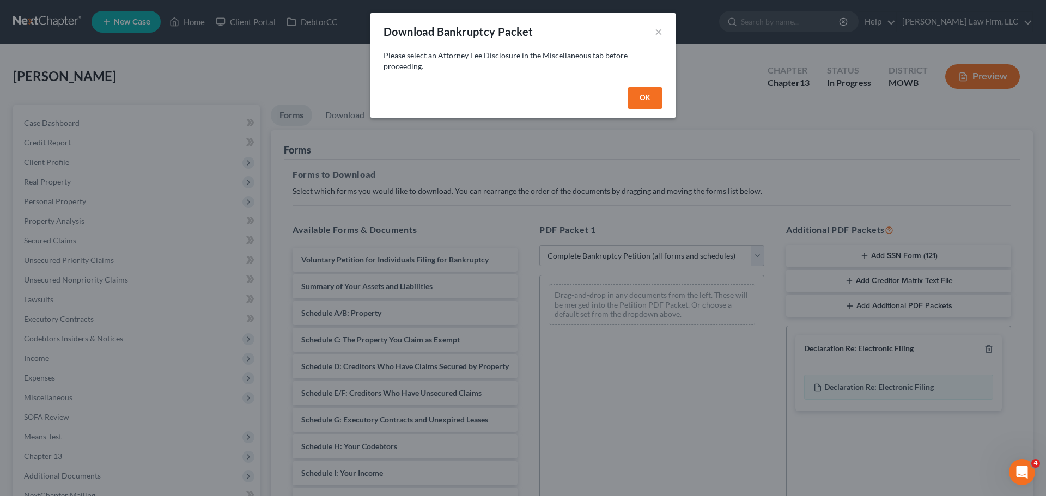
click at [643, 97] on button "OK" at bounding box center [644, 98] width 35 height 22
select select
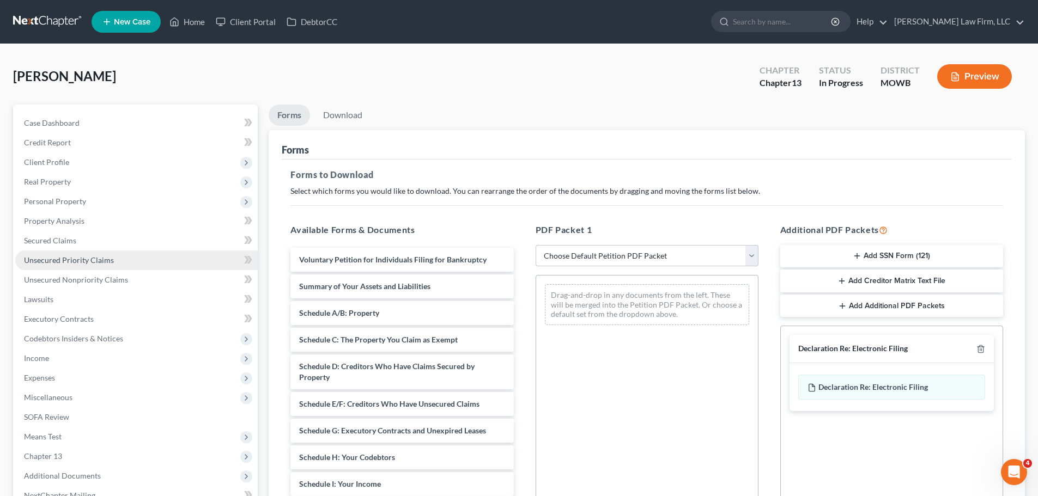
click at [87, 255] on span "Unsecured Priority Claims" at bounding box center [69, 259] width 90 height 9
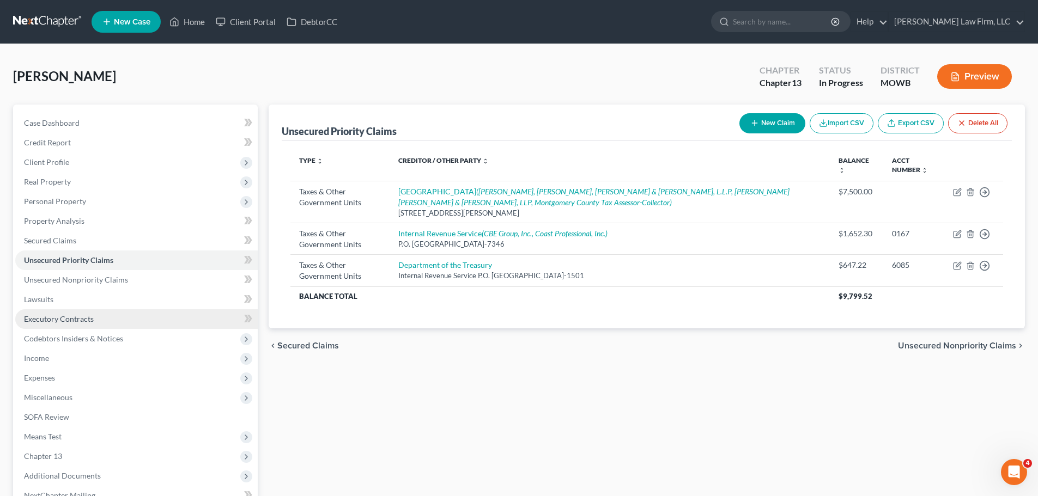
click at [94, 319] on link "Executory Contracts" at bounding box center [136, 319] width 242 height 20
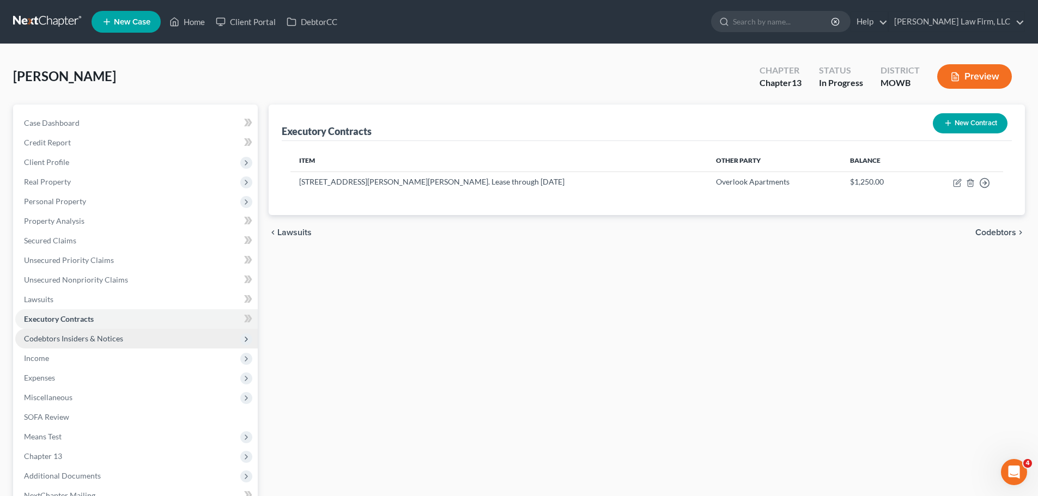
click at [92, 348] on span "Codebtors Insiders & Notices" at bounding box center [136, 339] width 242 height 20
click at [95, 340] on span "Codebtors Insiders & Notices" at bounding box center [73, 338] width 99 height 9
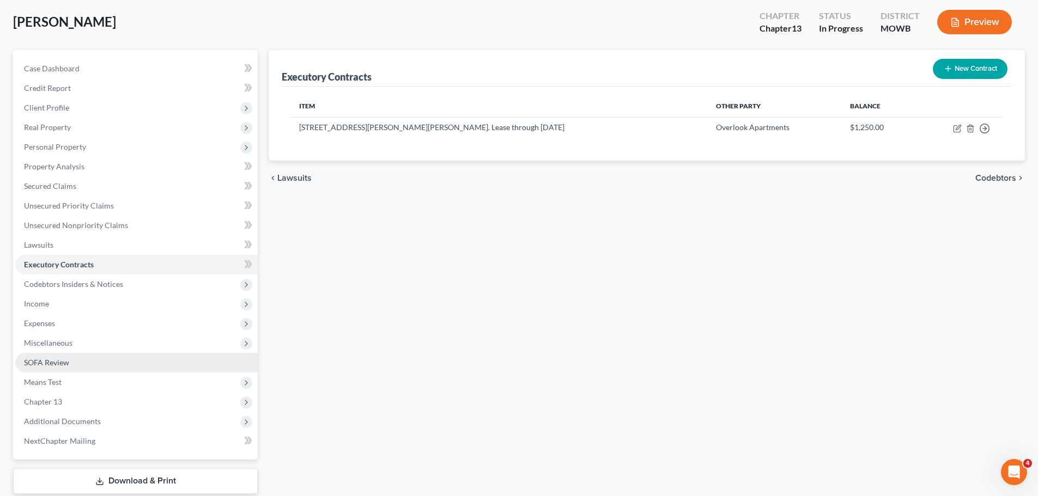
drag, startPoint x: 77, startPoint y: 350, endPoint x: 89, endPoint y: 362, distance: 17.7
click at [77, 350] on span "Miscellaneous" at bounding box center [136, 343] width 242 height 20
click at [94, 366] on span "Attorney / Credit Counseling Fees" at bounding box center [103, 362] width 115 height 9
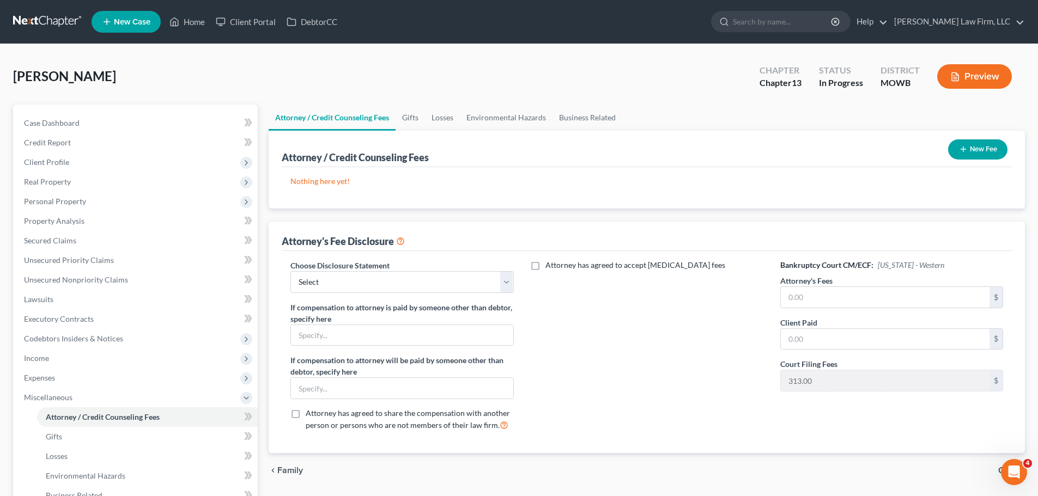
click at [969, 147] on button "New Fee" at bounding box center [977, 149] width 59 height 20
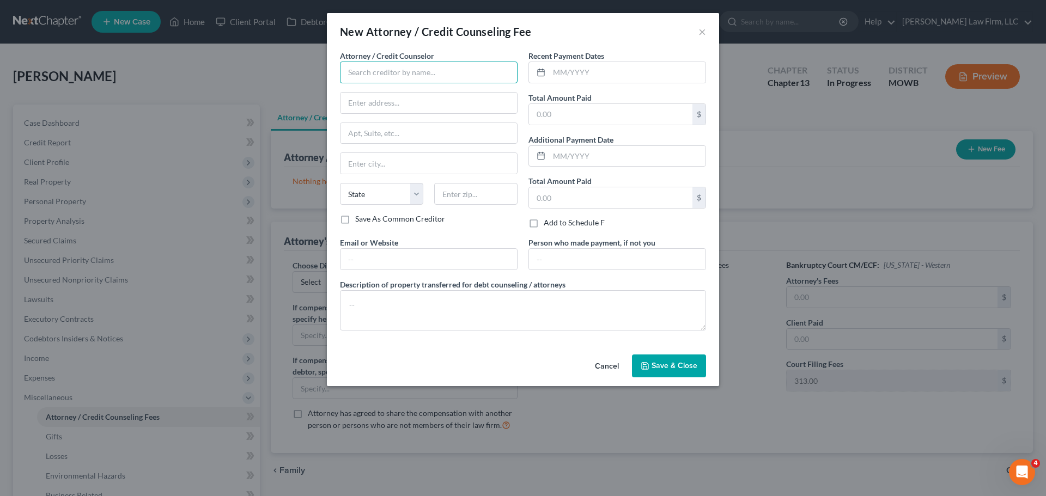
click at [417, 74] on input "text" at bounding box center [429, 73] width 178 height 22
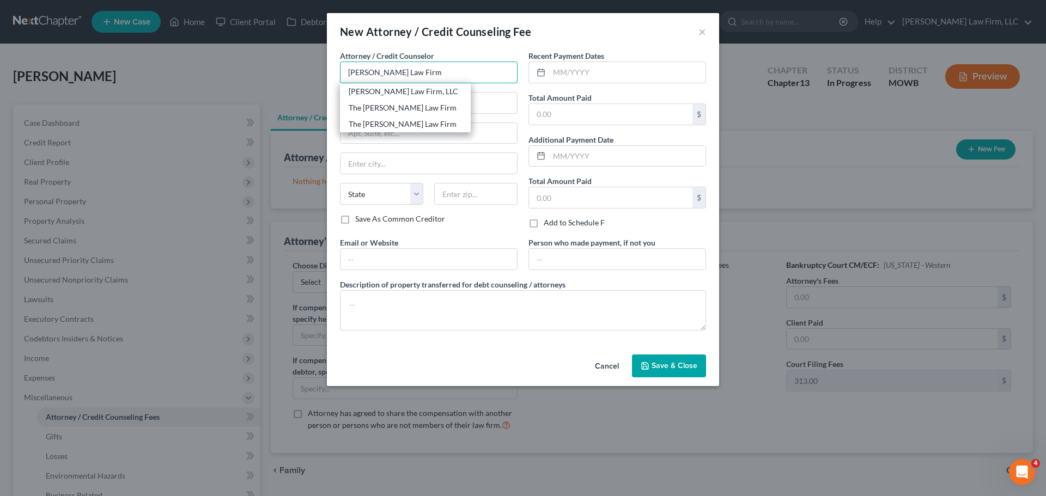
type input "[PERSON_NAME] Law Firm"
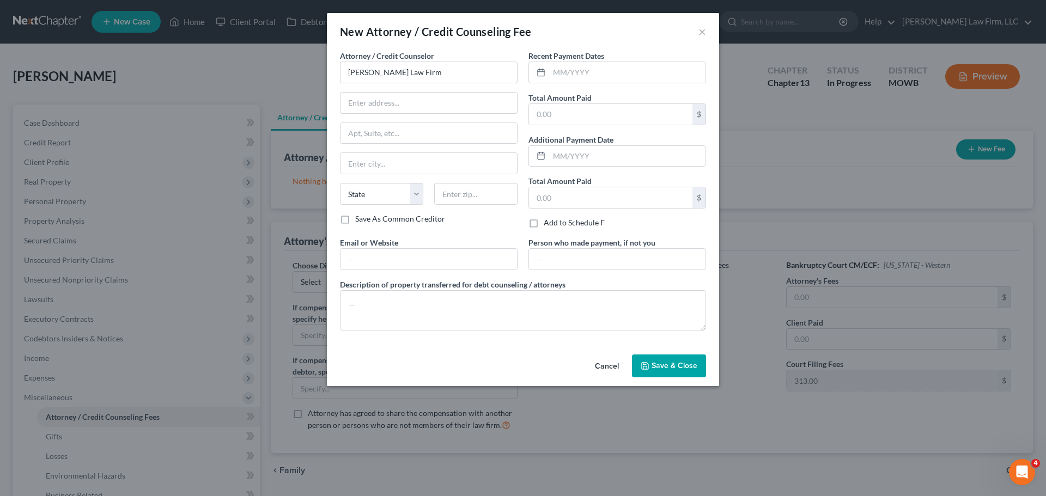
drag, startPoint x: 423, startPoint y: 102, endPoint x: 7, endPoint y: 254, distance: 442.8
click at [423, 102] on input "text" at bounding box center [428, 103] width 176 height 21
paste input "[STREET_ADDRESS]"
type input "[STREET_ADDRESS]"
drag, startPoint x: 494, startPoint y: 193, endPoint x: 466, endPoint y: 130, distance: 69.7
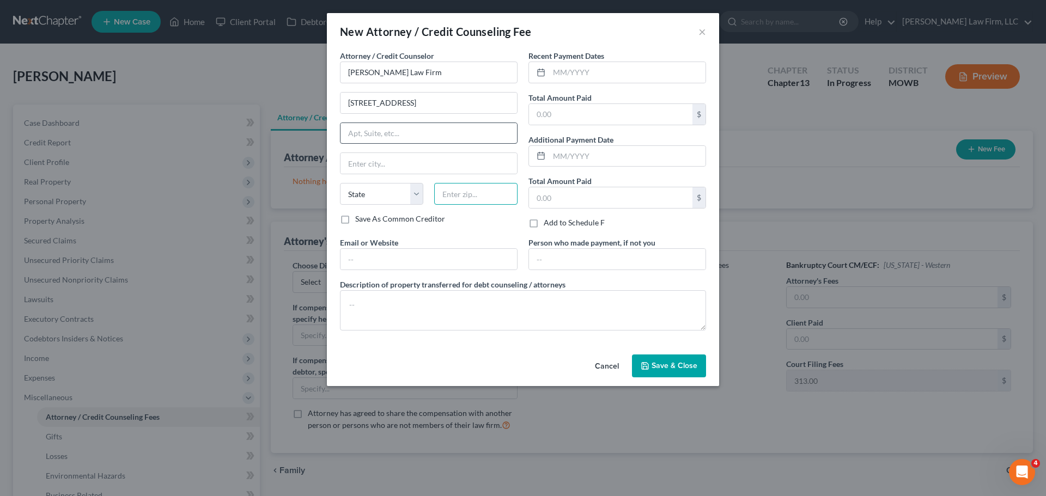
click at [494, 193] on input "text" at bounding box center [475, 194] width 83 height 22
paste input "64108"
type input "64108"
type input "[US_STATE][GEOGRAPHIC_DATA]"
select select "26"
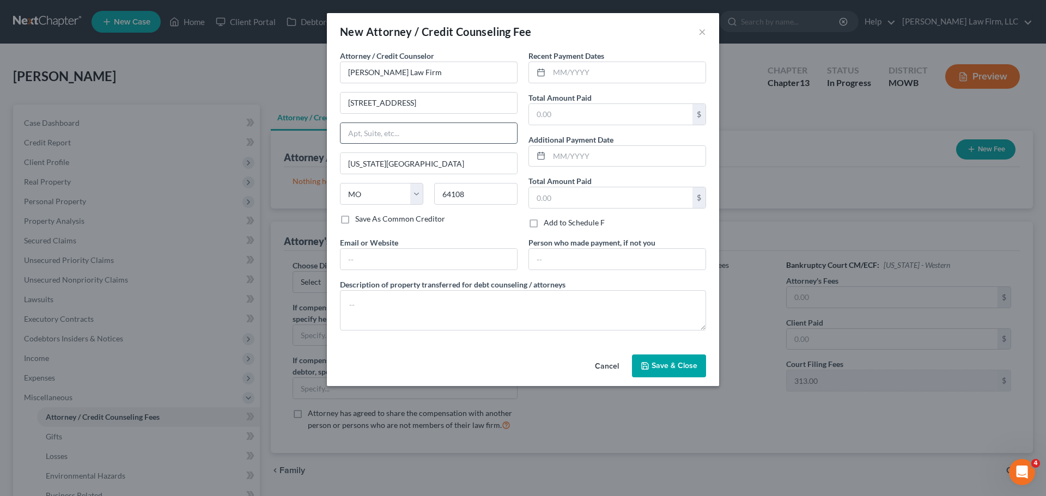
click at [466, 129] on input "text" at bounding box center [428, 133] width 176 height 21
drag, startPoint x: 499, startPoint y: 199, endPoint x: 548, endPoint y: 176, distance: 53.4
click at [499, 199] on input "64108" at bounding box center [475, 194] width 83 height 22
type input "64108-2663"
drag, startPoint x: 583, startPoint y: 114, endPoint x: 682, endPoint y: 91, distance: 102.3
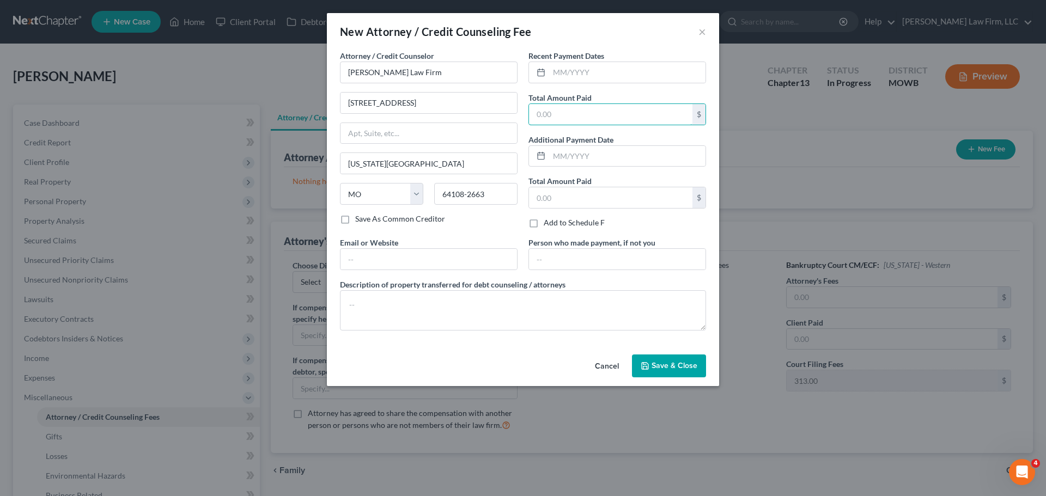
click at [583, 114] on input "text" at bounding box center [610, 114] width 163 height 21
type input "400.00"
click at [401, 311] on textarea at bounding box center [523, 310] width 366 height 40
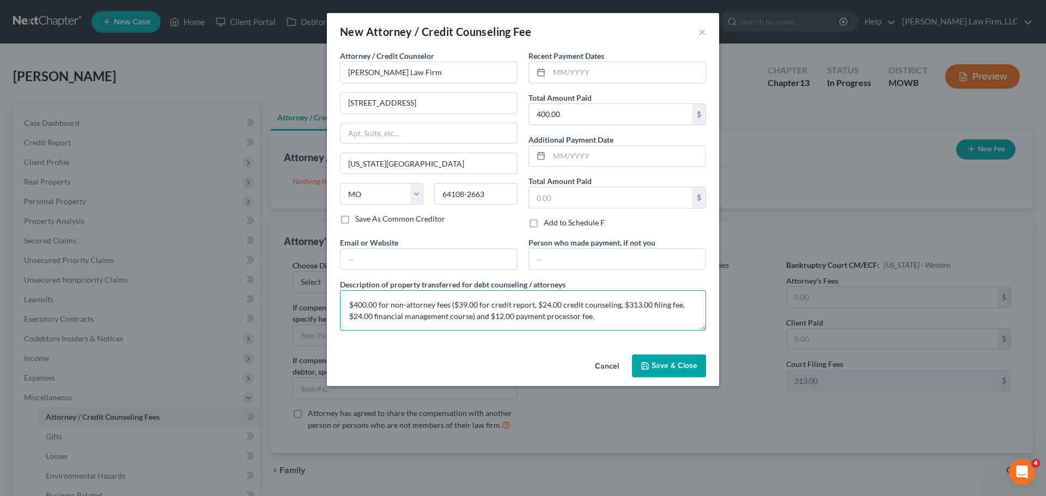
type textarea "$400.00 for non-attorney fees ($39.00 for credit report, $24.00 credit counseli…"
click at [678, 366] on span "Save & Close" at bounding box center [674, 365] width 46 height 9
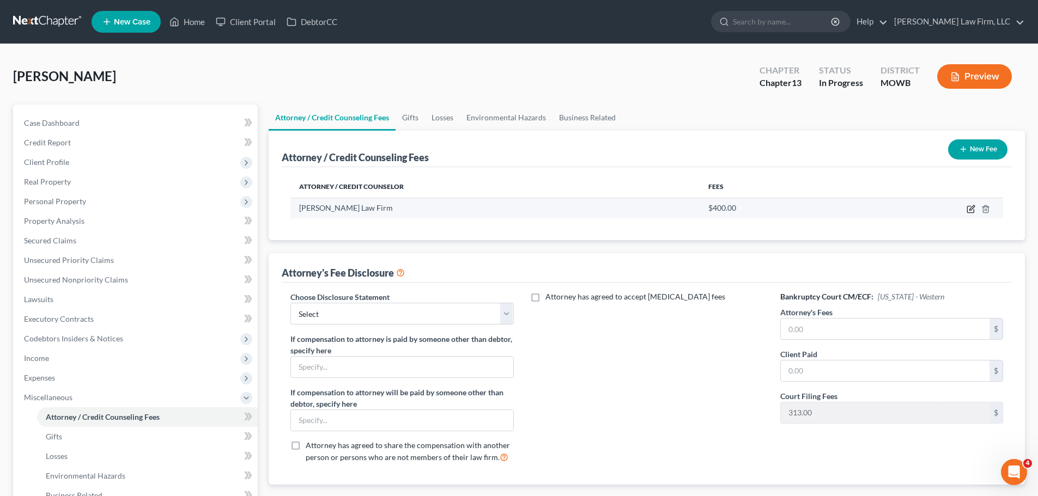
click at [972, 205] on icon "button" at bounding box center [970, 209] width 9 height 9
select select "26"
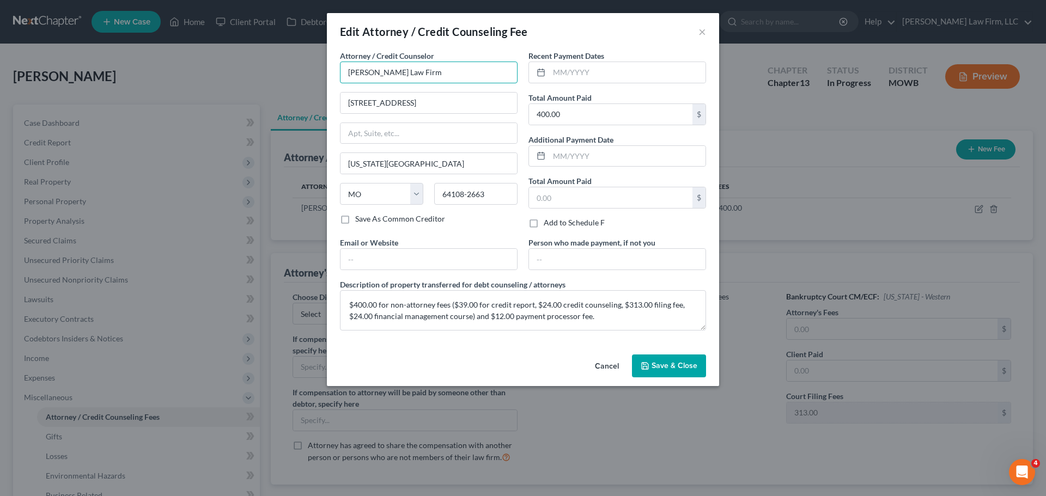
click at [479, 74] on input "[PERSON_NAME] Law Firm" at bounding box center [429, 73] width 178 height 22
type input "[PERSON_NAME] Law Firm, LLC"
click at [660, 368] on span "Save & Close" at bounding box center [674, 365] width 46 height 9
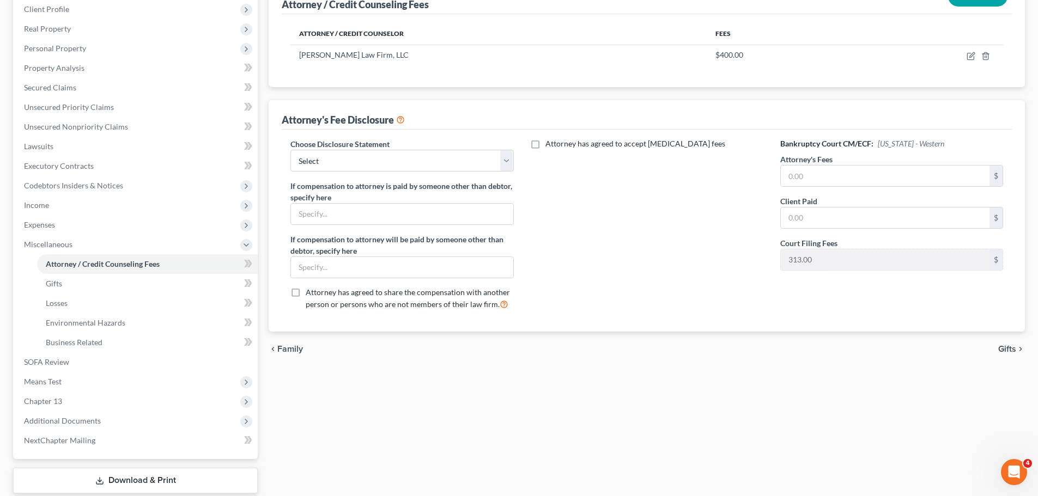
scroll to position [220, 0]
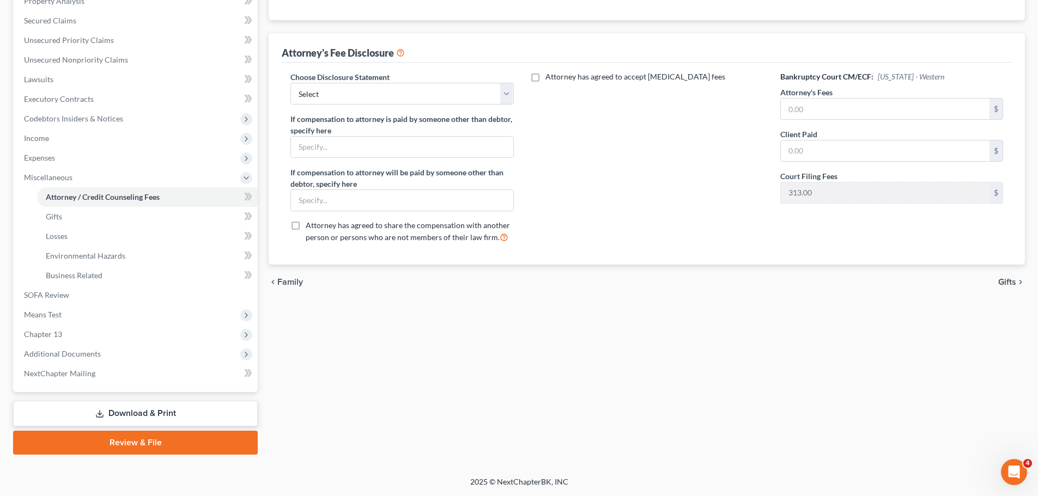
click at [115, 422] on link "Download & Print" at bounding box center [135, 414] width 245 height 26
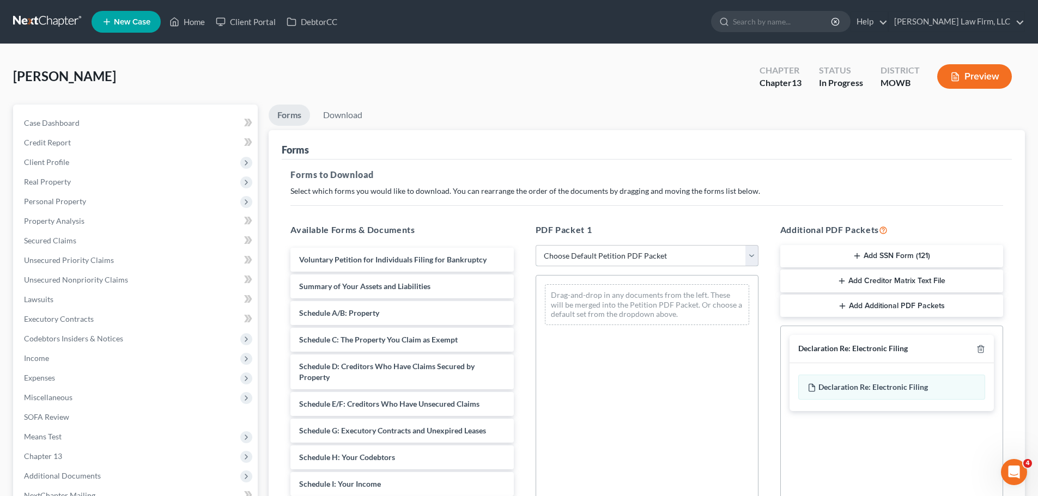
click at [584, 258] on select "Choose Default Petition PDF Packet Complete Bankruptcy Petition (all forms and …" at bounding box center [646, 256] width 223 height 22
select select "0"
click at [539, 245] on select "Choose Default Petition PDF Packet Complete Bankruptcy Petition (all forms and …" at bounding box center [646, 256] width 223 height 22
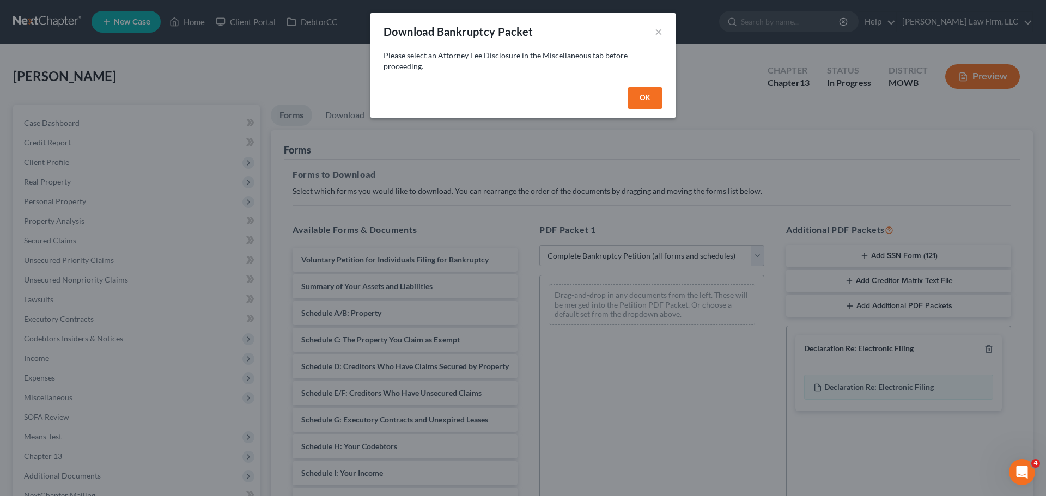
click at [646, 95] on button "OK" at bounding box center [644, 98] width 35 height 22
select select
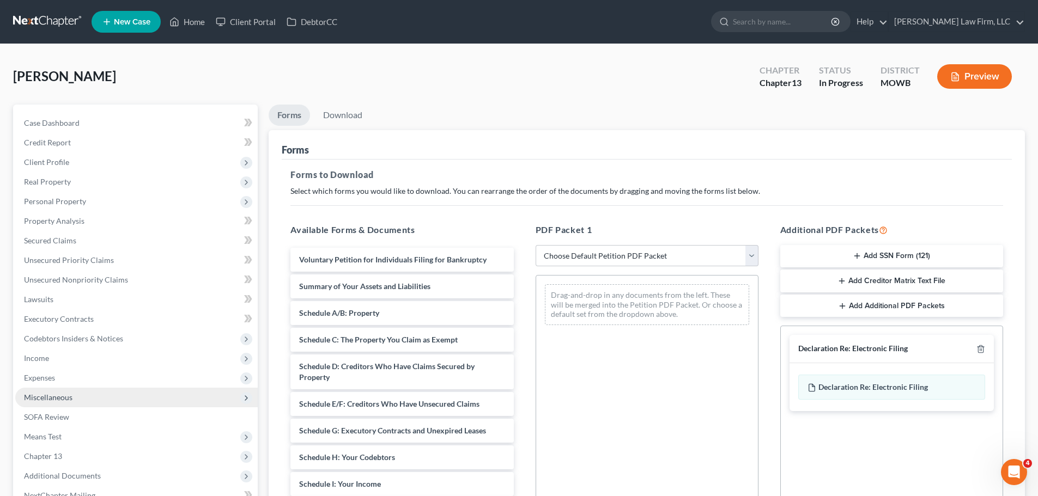
click at [81, 397] on span "Miscellaneous" at bounding box center [136, 398] width 242 height 20
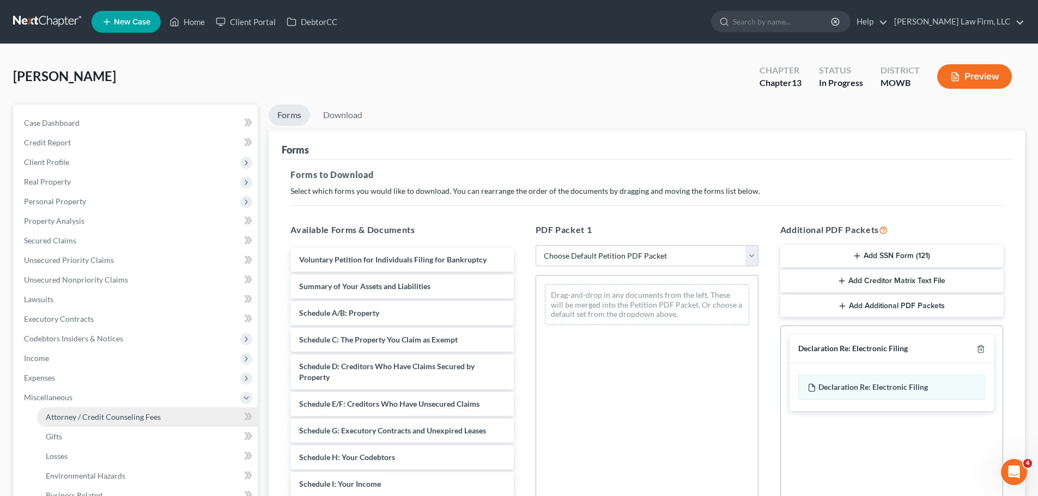
click at [138, 418] on span "Attorney / Credit Counseling Fees" at bounding box center [103, 416] width 115 height 9
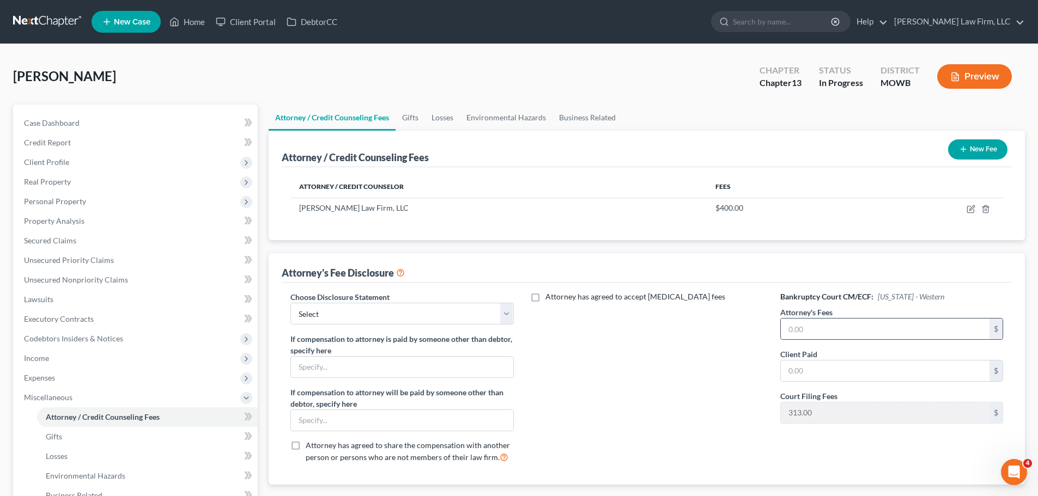
click at [864, 318] on div "$" at bounding box center [891, 329] width 223 height 22
click at [874, 332] on input "text" at bounding box center [885, 329] width 209 height 21
type input "0"
click at [812, 372] on input "text" at bounding box center [885, 371] width 209 height 21
type input "0"
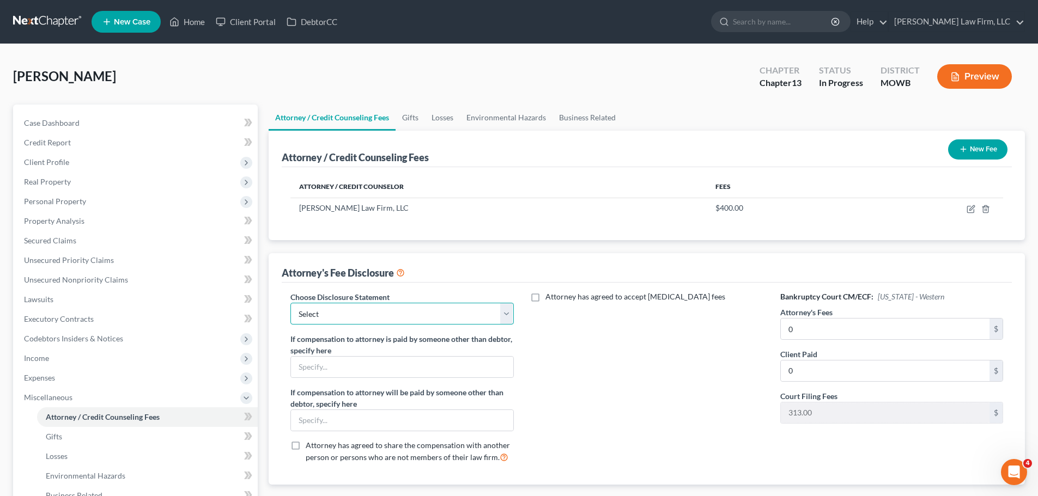
click at [414, 308] on select "Select [US_STATE] Chapter 13 [US_STATE] Chapter 7 [US_STATE] Chapter 13 [US_STA…" at bounding box center [401, 314] width 223 height 22
select select "2"
click at [290, 303] on select "Select [US_STATE] Chapter 13 [US_STATE] Chapter 7 [US_STATE] Chapter 13 [US_STA…" at bounding box center [401, 314] width 223 height 22
click at [655, 406] on div "Attorney has agreed to accept [MEDICAL_DATA] fees" at bounding box center [647, 381] width 245 height 180
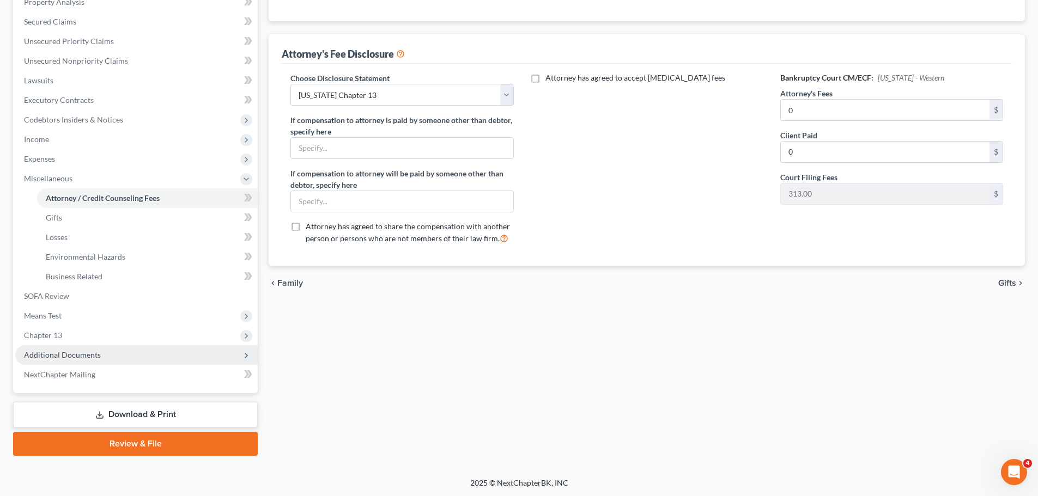
scroll to position [220, 0]
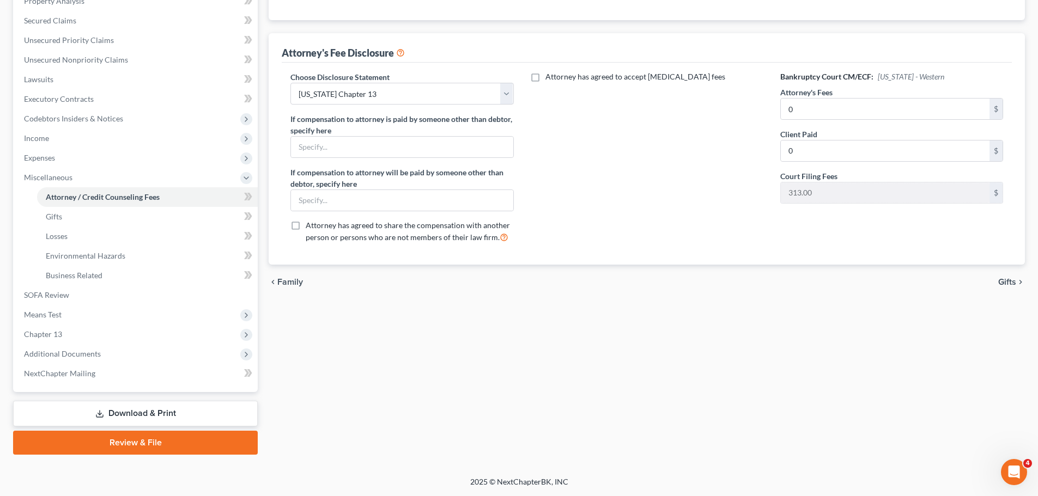
click at [135, 412] on link "Download & Print" at bounding box center [135, 414] width 245 height 26
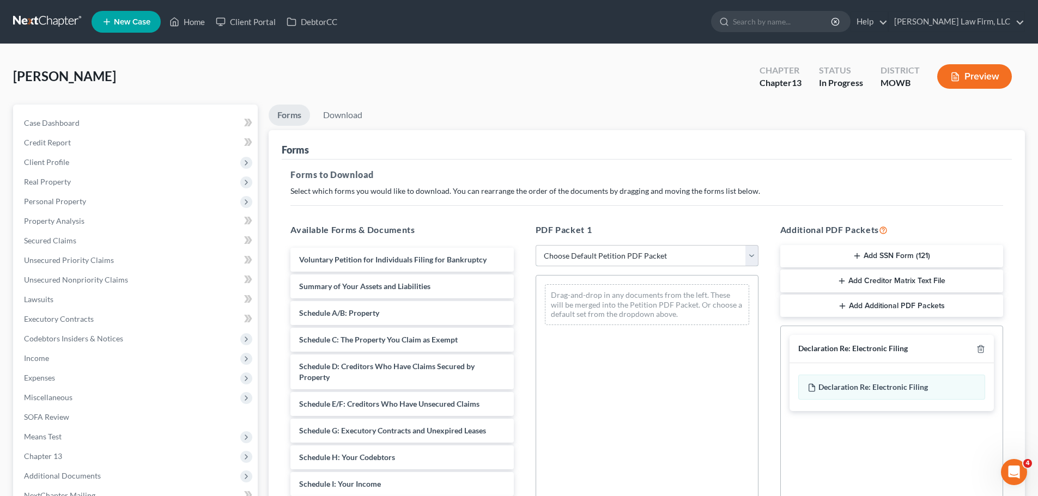
click at [615, 255] on select "Choose Default Petition PDF Packet Complete Bankruptcy Petition (all forms and …" at bounding box center [646, 256] width 223 height 22
select select "0"
click at [535, 245] on select "Choose Default Petition PDF Packet Complete Bankruptcy Petition (all forms and …" at bounding box center [646, 256] width 223 height 22
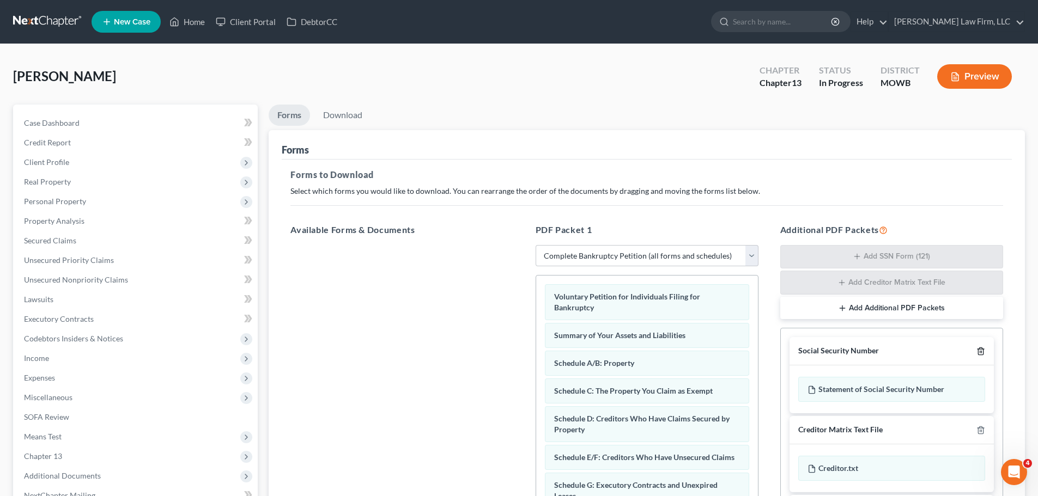
click at [977, 349] on polyline "button" at bounding box center [980, 349] width 7 height 0
click at [983, 349] on icon "button" at bounding box center [980, 350] width 5 height 7
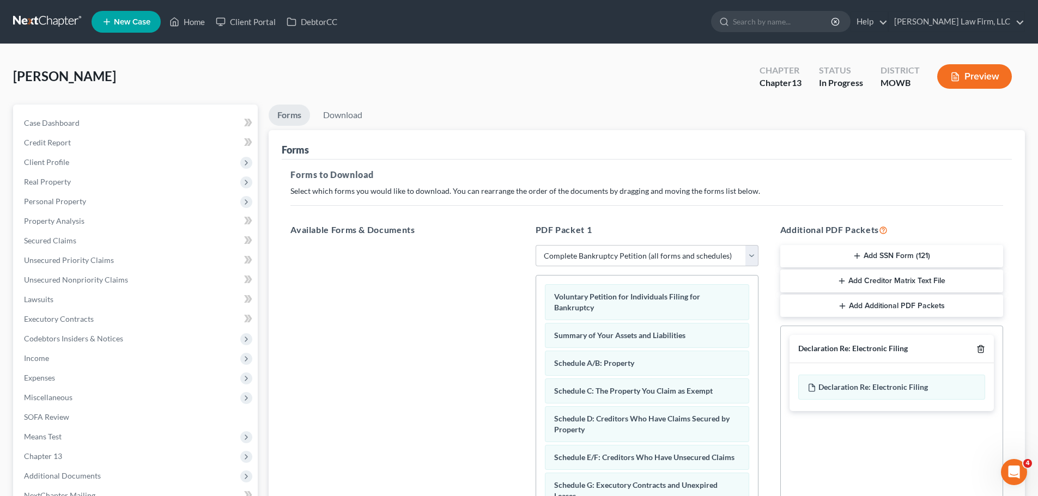
click at [983, 349] on icon "button" at bounding box center [980, 349] width 5 height 7
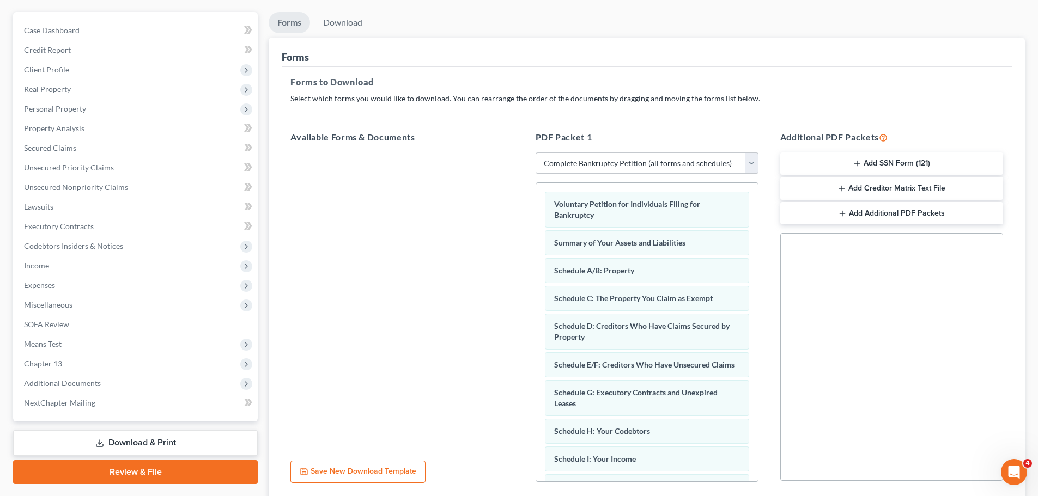
scroll to position [176, 0]
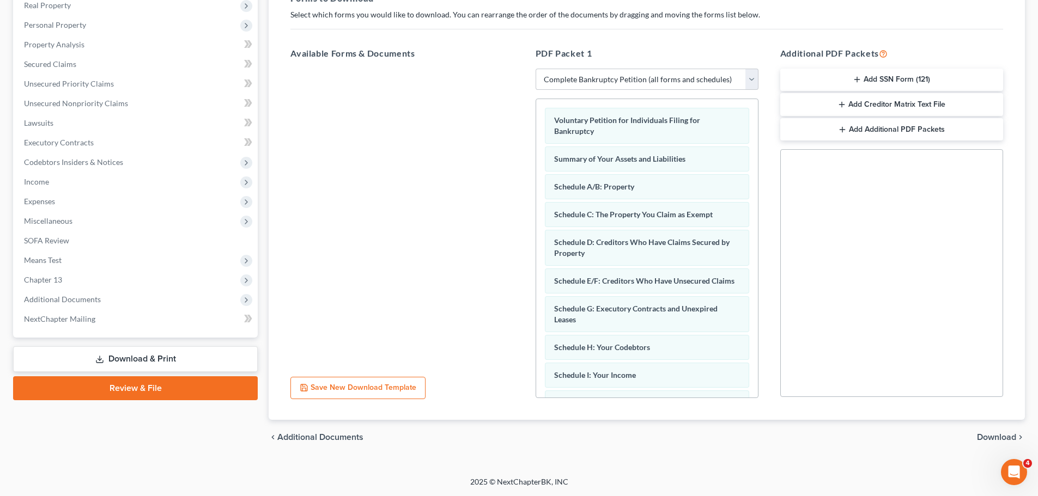
click at [998, 435] on span "Download" at bounding box center [996, 437] width 39 height 9
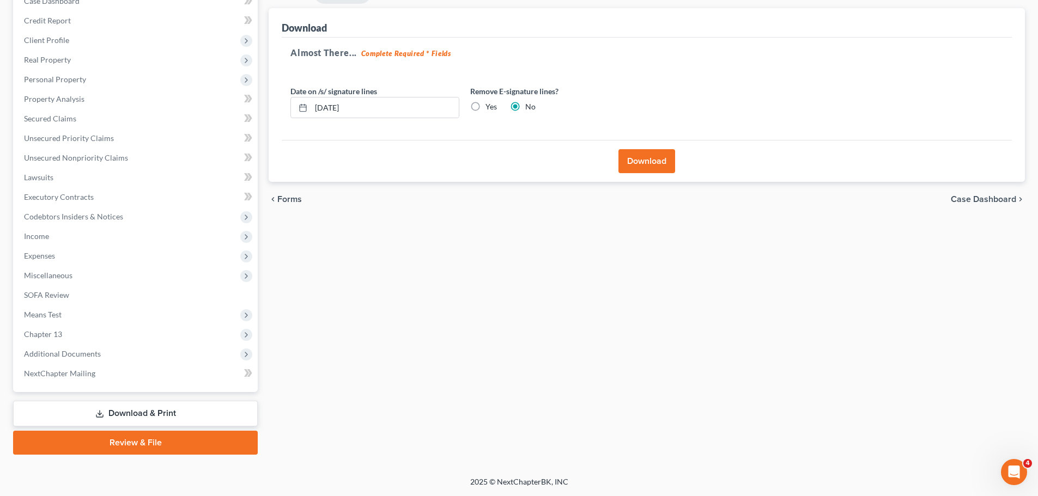
scroll to position [122, 0]
click at [473, 94] on label "Remove E-signature lines?" at bounding box center [554, 91] width 169 height 11
click at [485, 112] on label "Yes" at bounding box center [490, 106] width 11 height 11
click at [490, 108] on input "Yes" at bounding box center [493, 104] width 7 height 7
radio input "true"
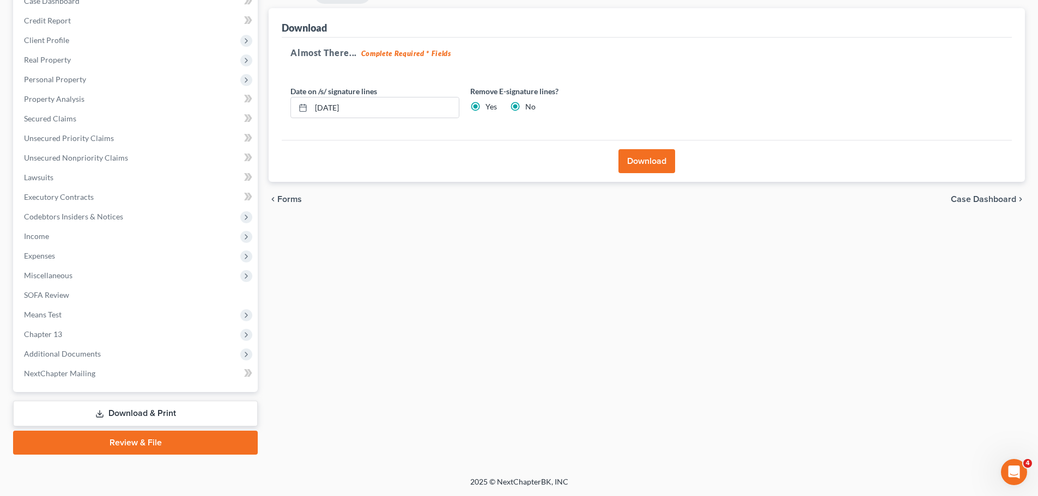
radio input "false"
click at [485, 107] on label "Yes" at bounding box center [490, 106] width 11 height 11
click at [490, 107] on input "Yes" at bounding box center [493, 104] width 7 height 7
drag, startPoint x: 393, startPoint y: 110, endPoint x: 227, endPoint y: 111, distance: 165.6
click at [227, 111] on div "Petition Navigation Case Dashboard Payments Invoices Payments Payments Credit R…" at bounding box center [519, 219] width 1022 height 472
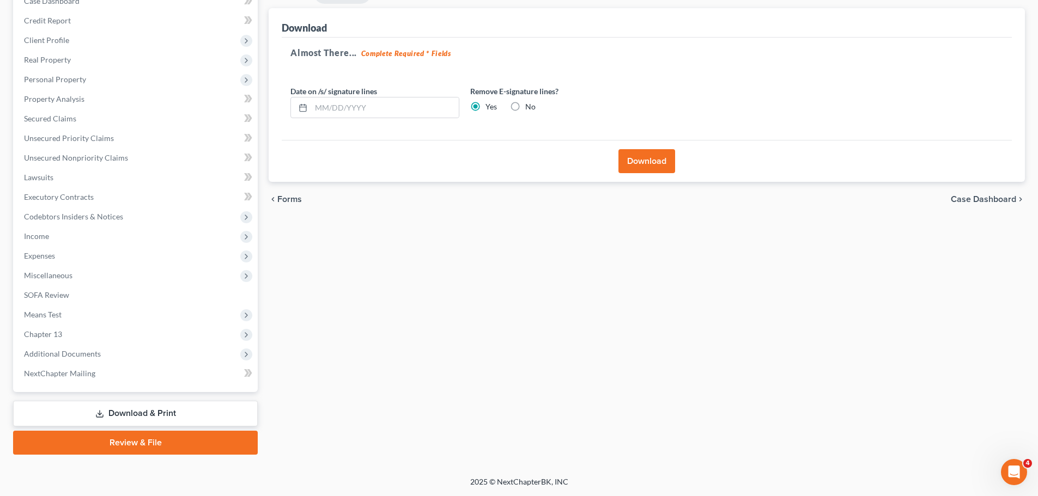
click at [656, 157] on button "Download" at bounding box center [646, 161] width 57 height 24
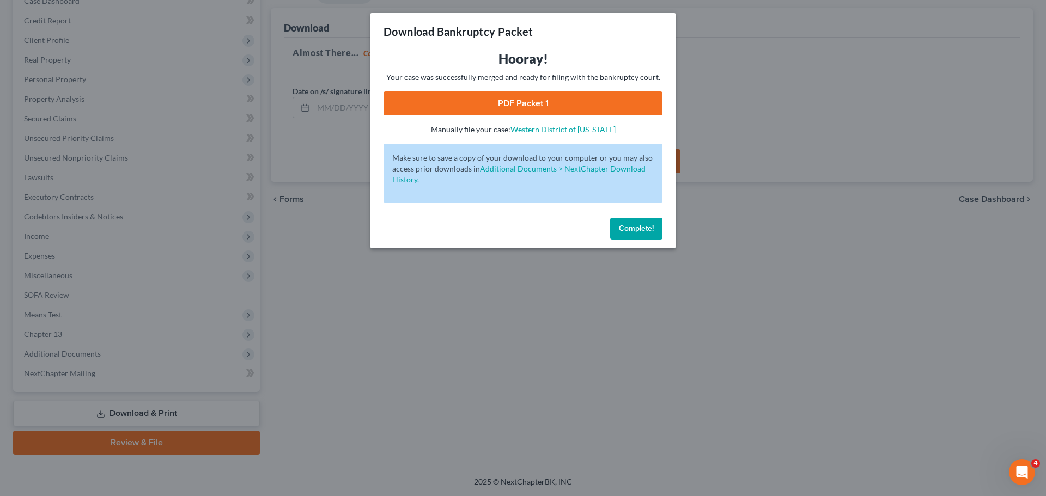
click at [527, 110] on link "PDF Packet 1" at bounding box center [522, 104] width 279 height 24
click at [636, 221] on button "Complete!" at bounding box center [636, 229] width 52 height 22
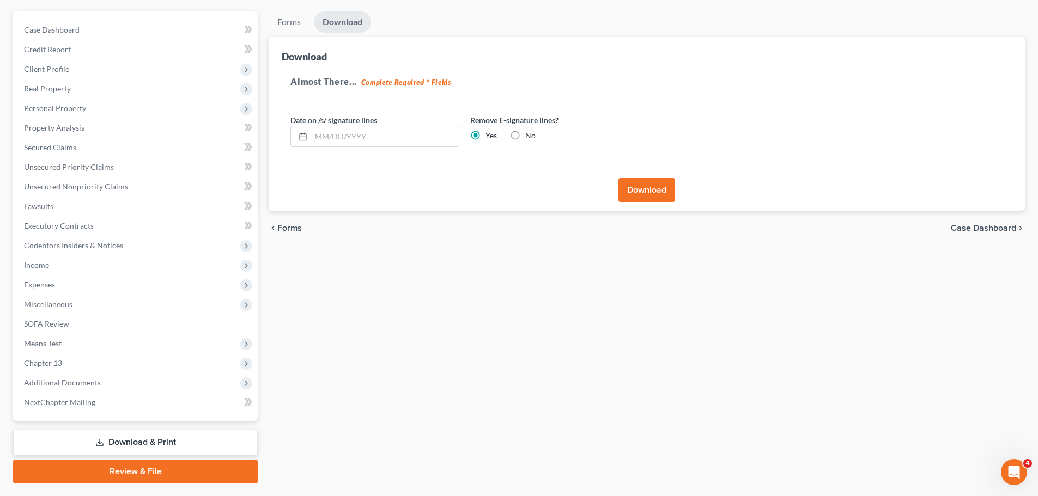
scroll to position [0, 0]
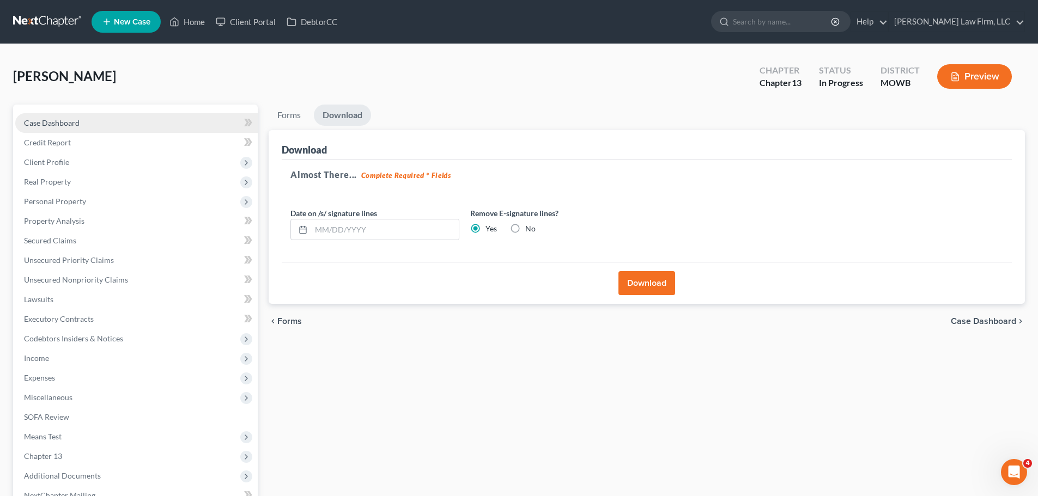
click at [76, 125] on span "Case Dashboard" at bounding box center [52, 122] width 56 height 9
select select "4"
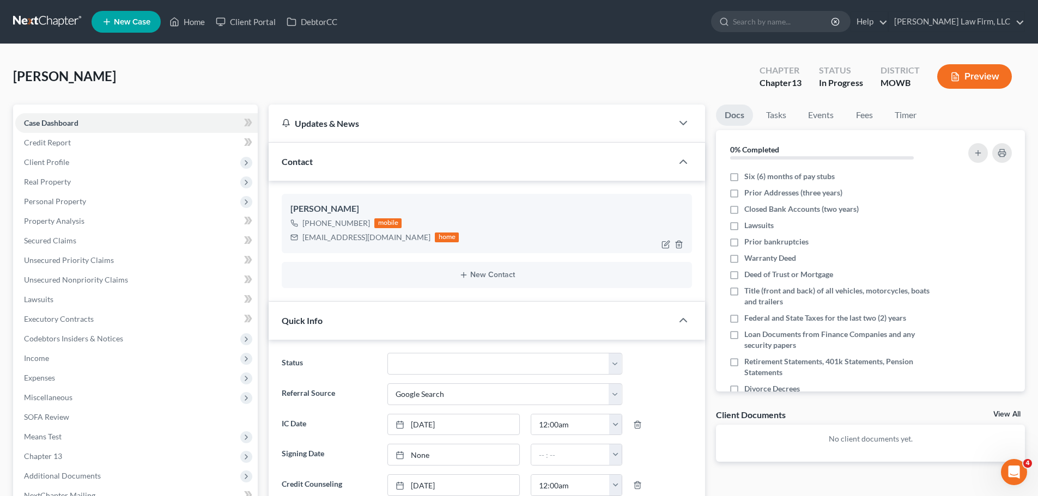
drag, startPoint x: 367, startPoint y: 221, endPoint x: 314, endPoint y: 226, distance: 53.0
click at [314, 226] on div "[PHONE_NUMBER] mobile" at bounding box center [374, 223] width 168 height 14
copy div "[PHONE_NUMBER]"
